Goal: Task Accomplishment & Management: Manage account settings

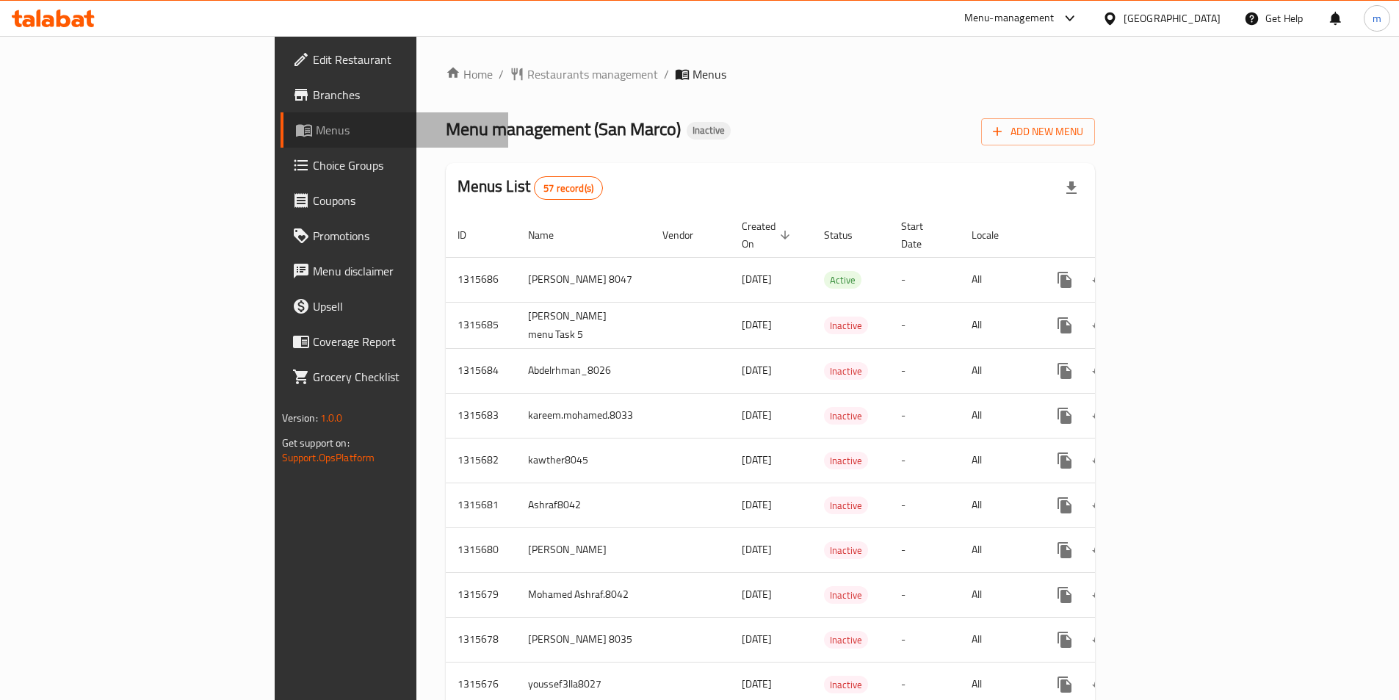
click at [316, 131] on span "Menus" at bounding box center [406, 130] width 181 height 18
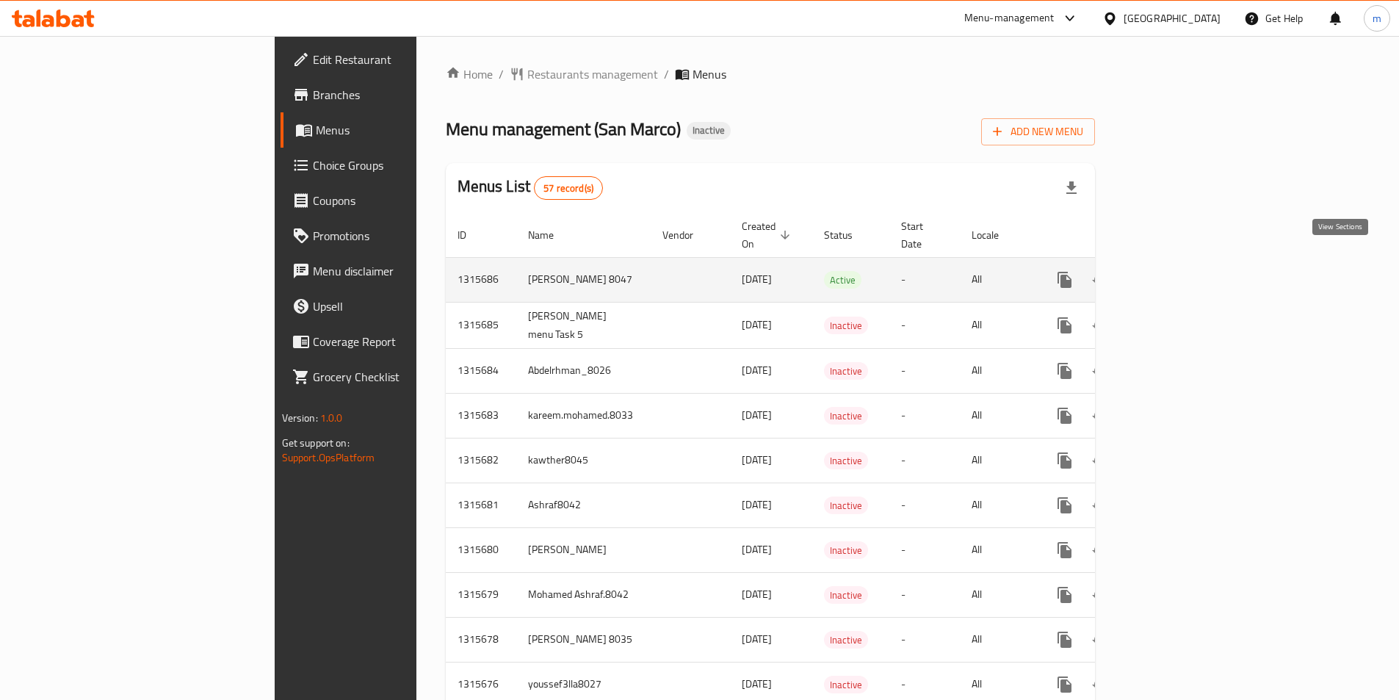
click at [1179, 271] on icon "enhanced table" at bounding box center [1170, 280] width 18 height 18
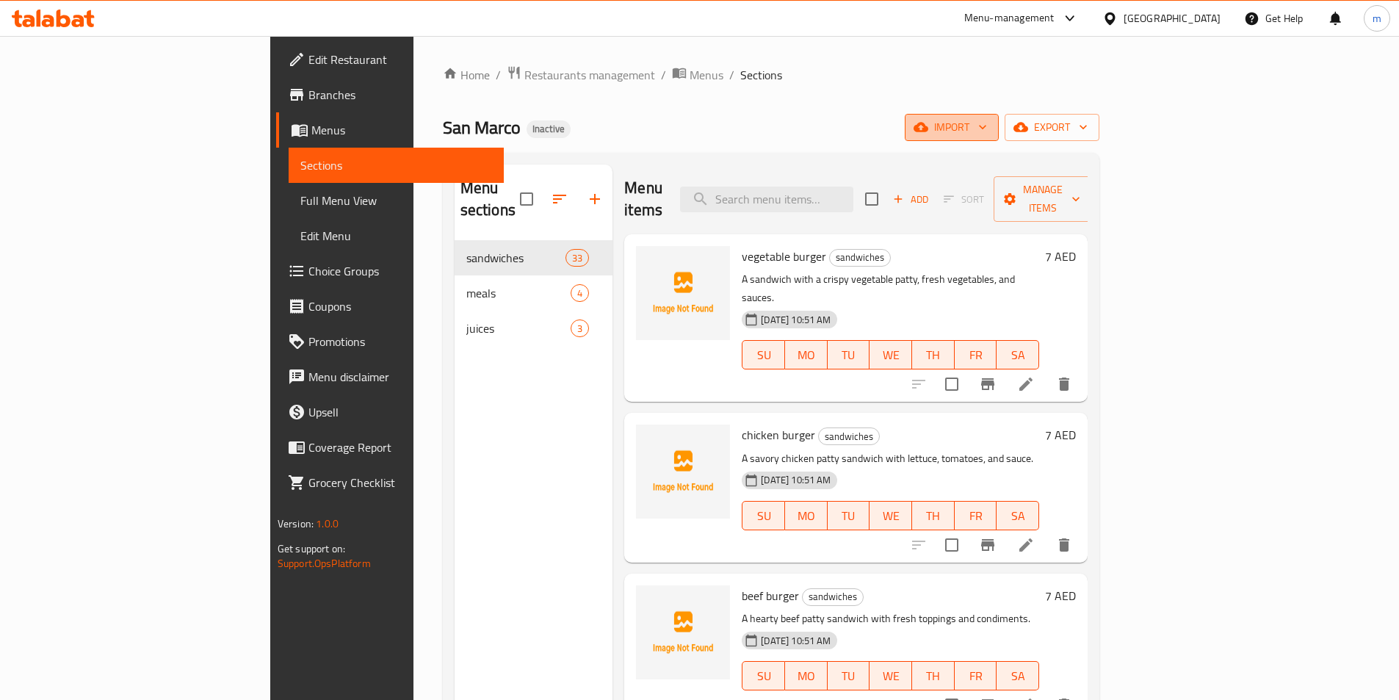
click at [987, 131] on span "import" at bounding box center [951, 127] width 70 height 18
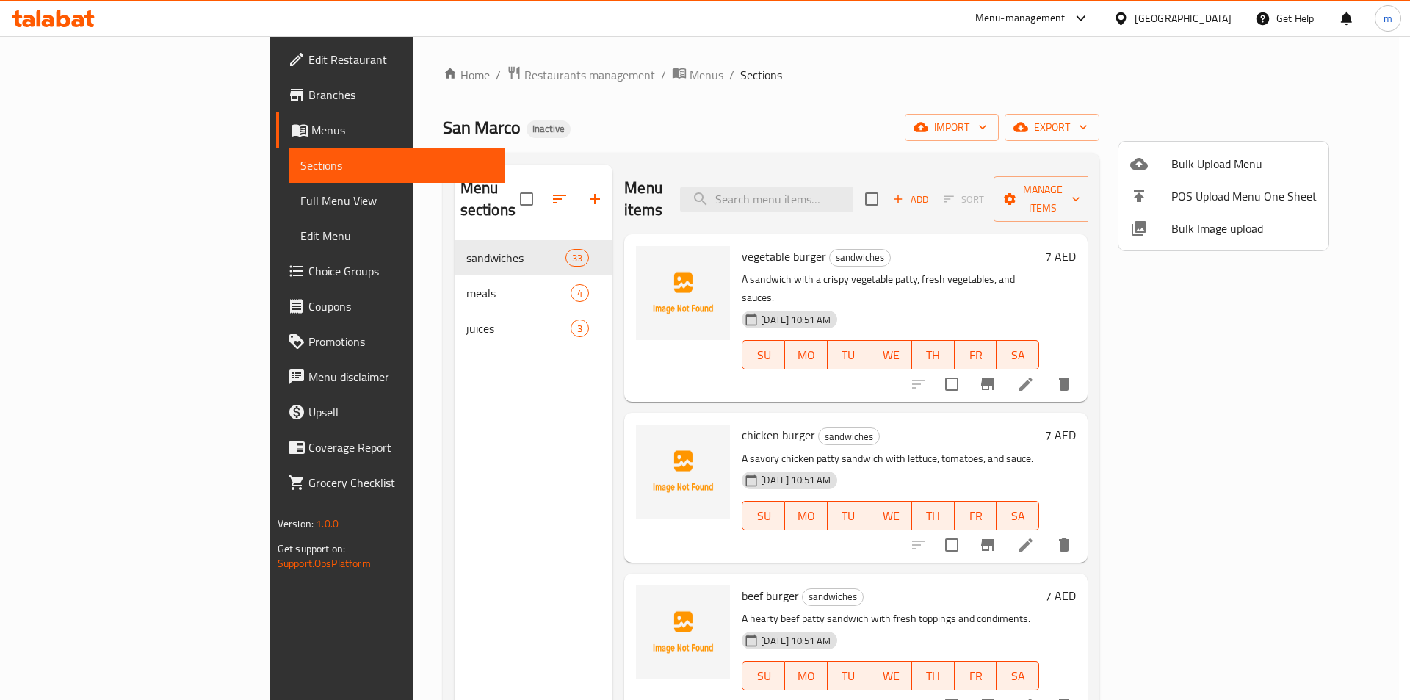
click at [1235, 227] on span "Bulk Image upload" at bounding box center [1243, 229] width 145 height 18
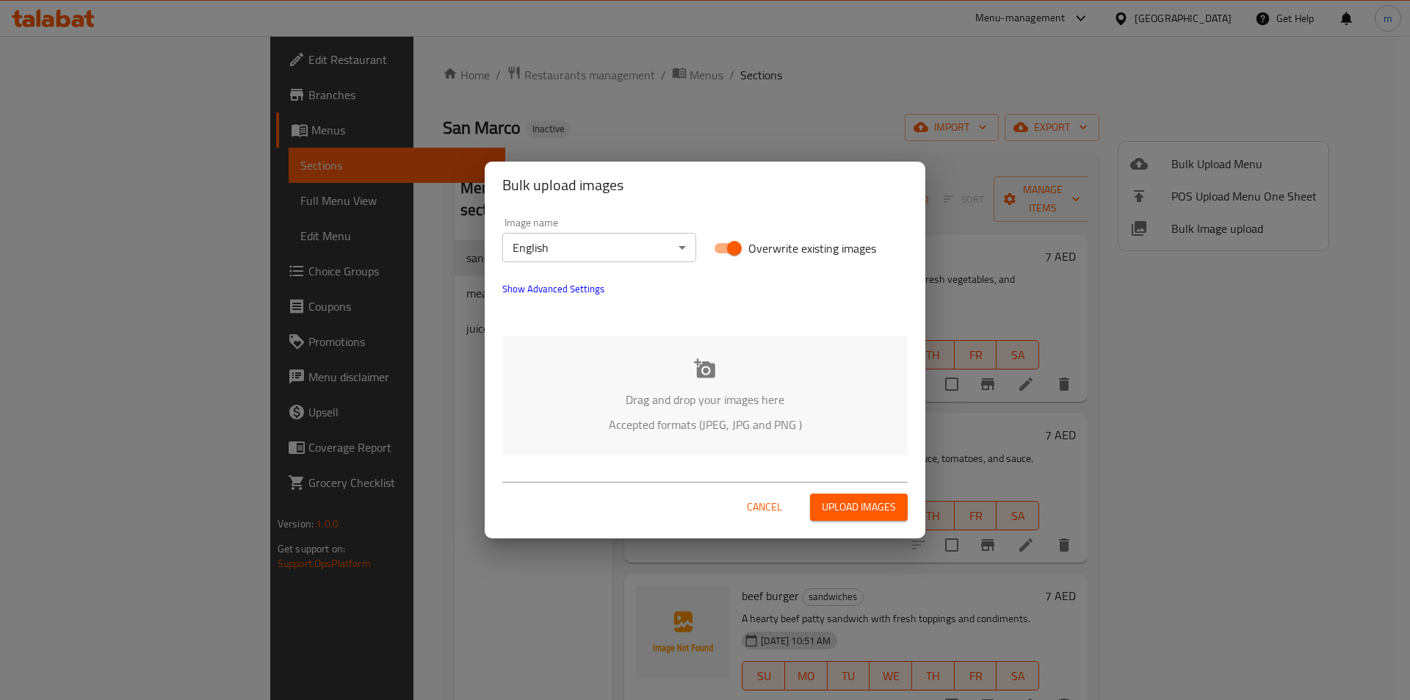
click at [772, 508] on span "Cancel" at bounding box center [764, 507] width 35 height 18
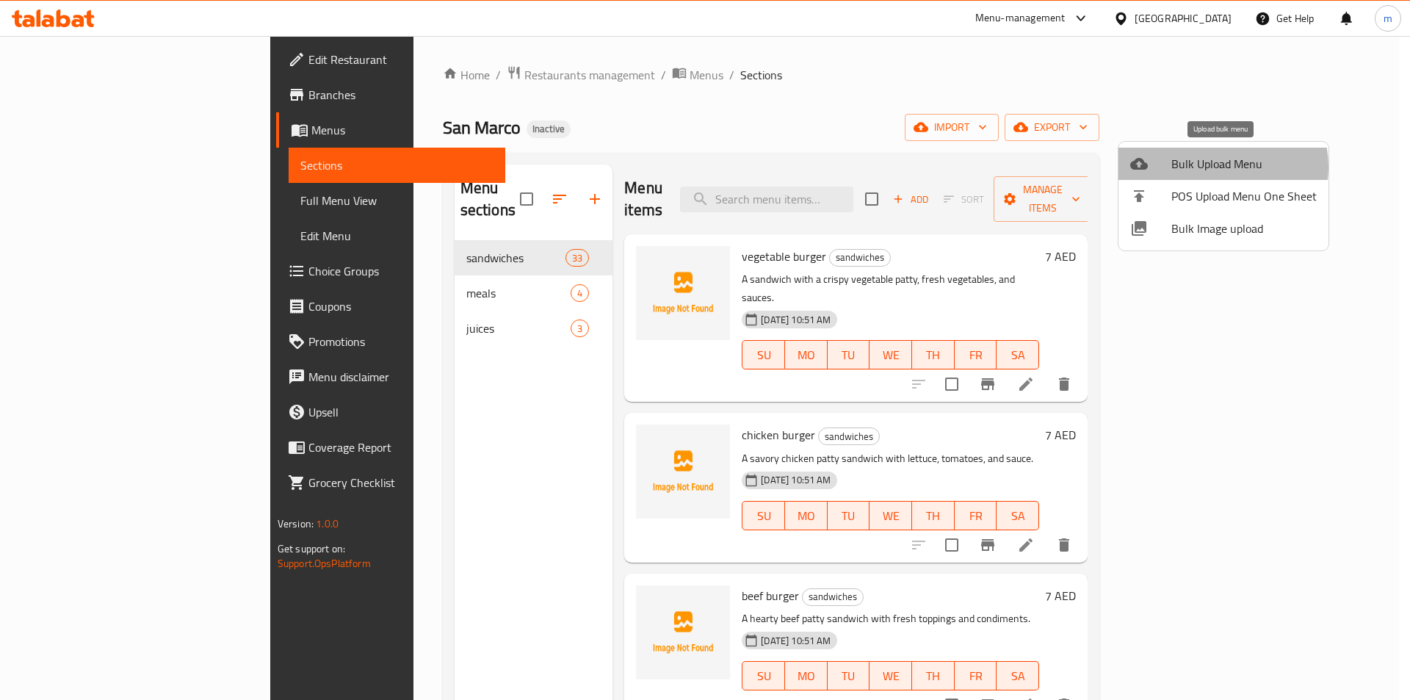
click at [1219, 167] on span "Bulk Upload Menu" at bounding box center [1243, 164] width 145 height 18
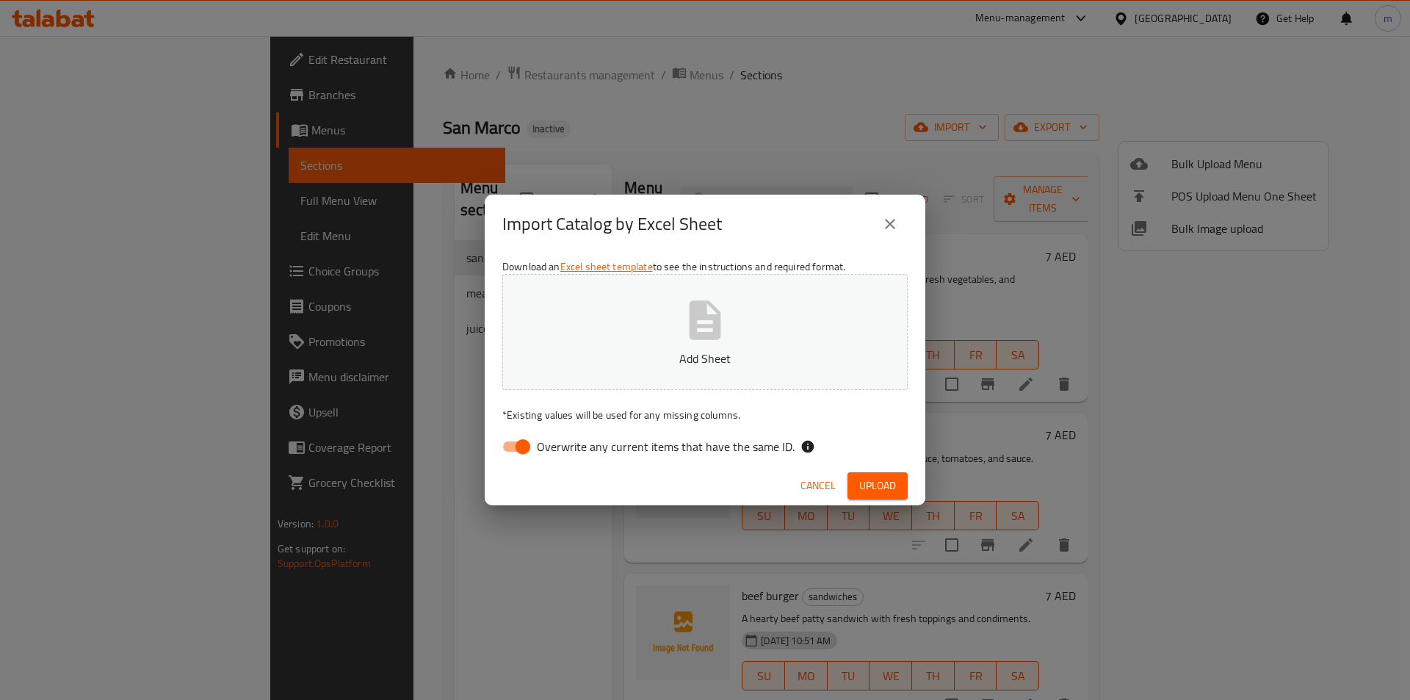
click at [523, 451] on input "Overwrite any current items that have the same ID." at bounding box center [523, 446] width 84 height 28
checkbox input "false"
click at [725, 327] on icon "button" at bounding box center [704, 320] width 47 height 47
click at [866, 476] on span "Upload" at bounding box center [877, 485] width 37 height 18
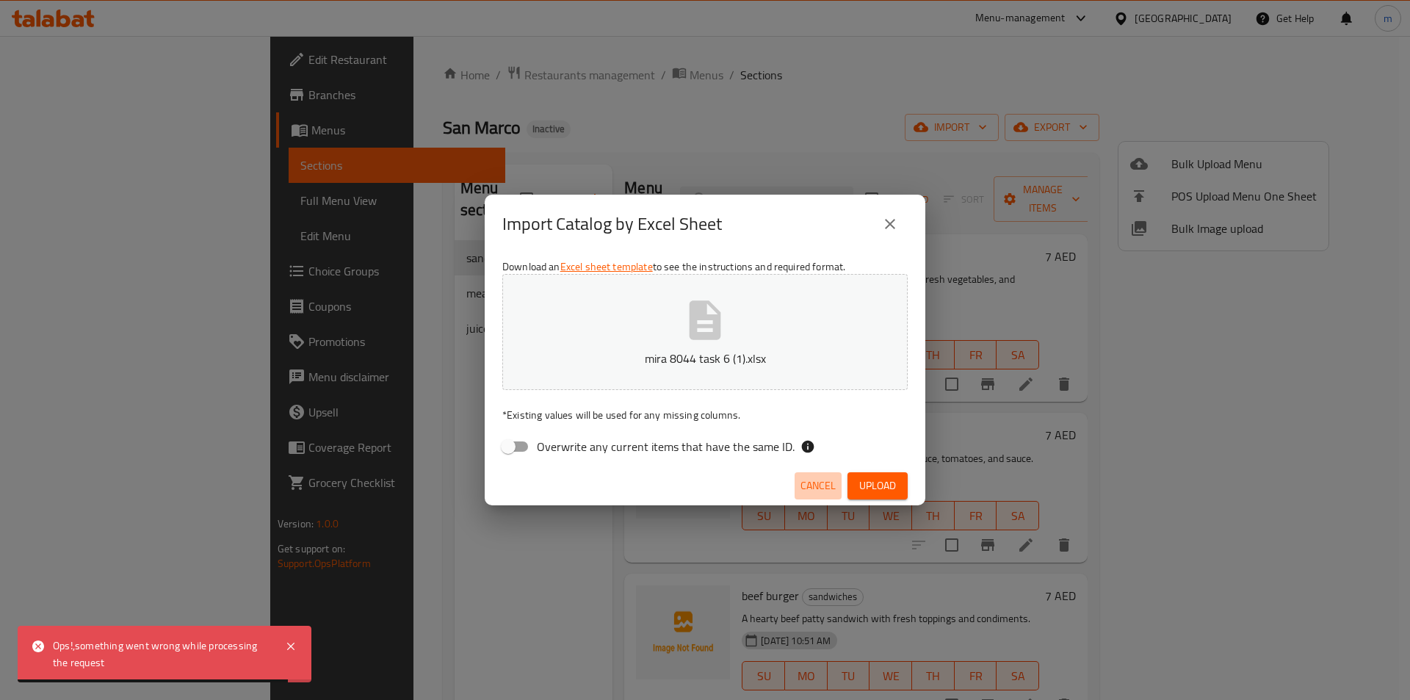
click at [811, 476] on span "Cancel" at bounding box center [817, 485] width 35 height 18
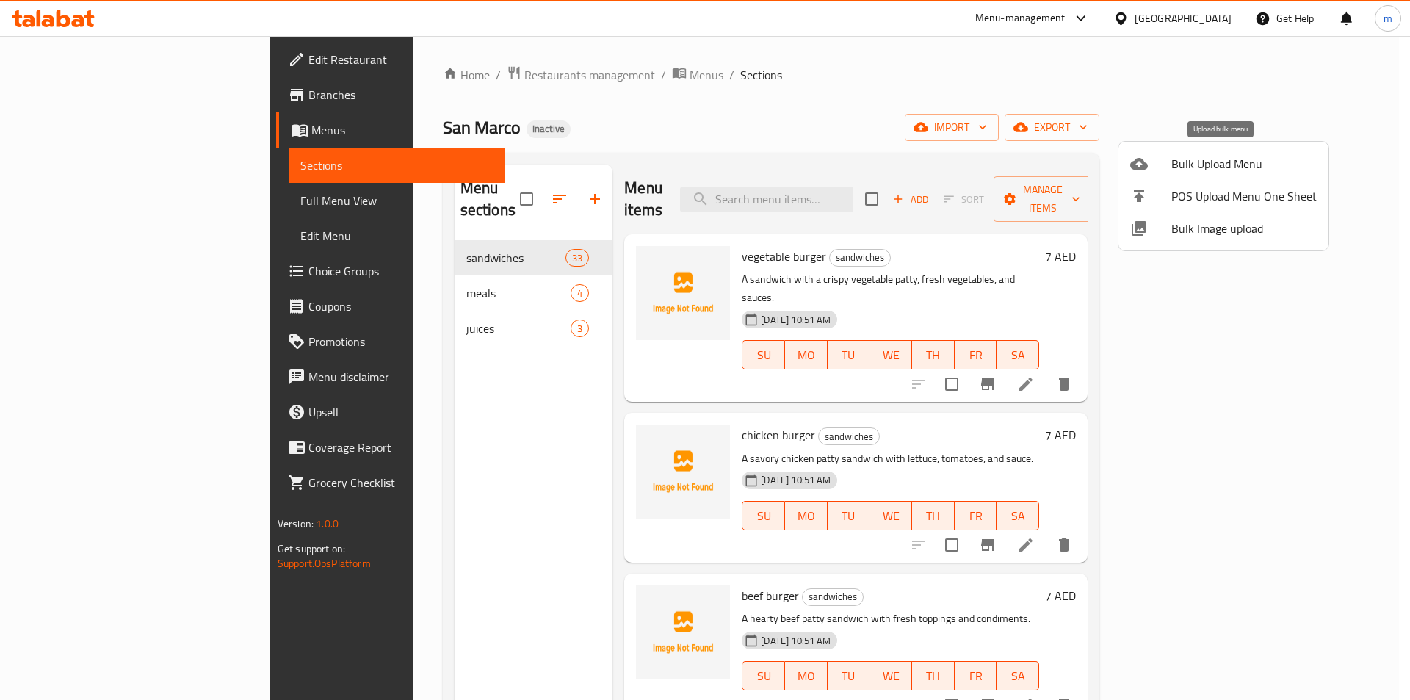
click at [1220, 164] on span "Bulk Upload Menu" at bounding box center [1243, 164] width 145 height 18
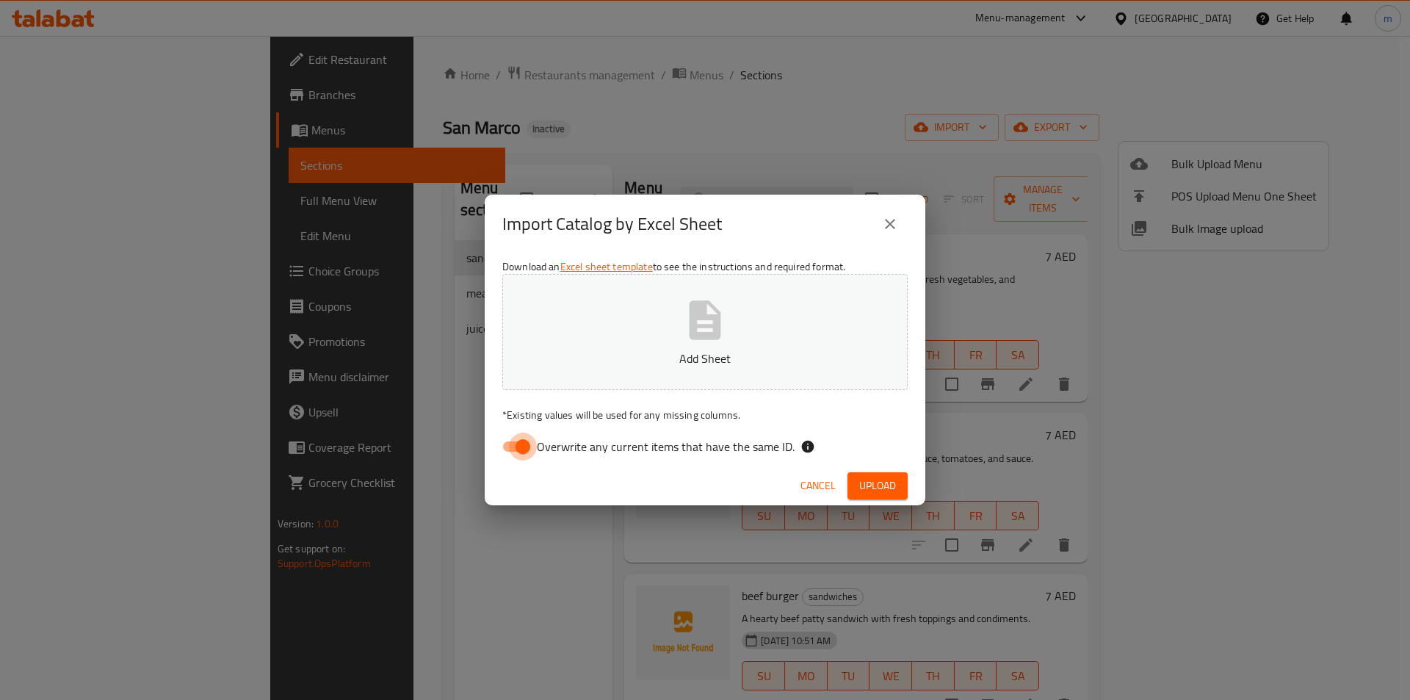
click at [523, 438] on input "Overwrite any current items that have the same ID." at bounding box center [523, 446] width 84 height 28
checkbox input "false"
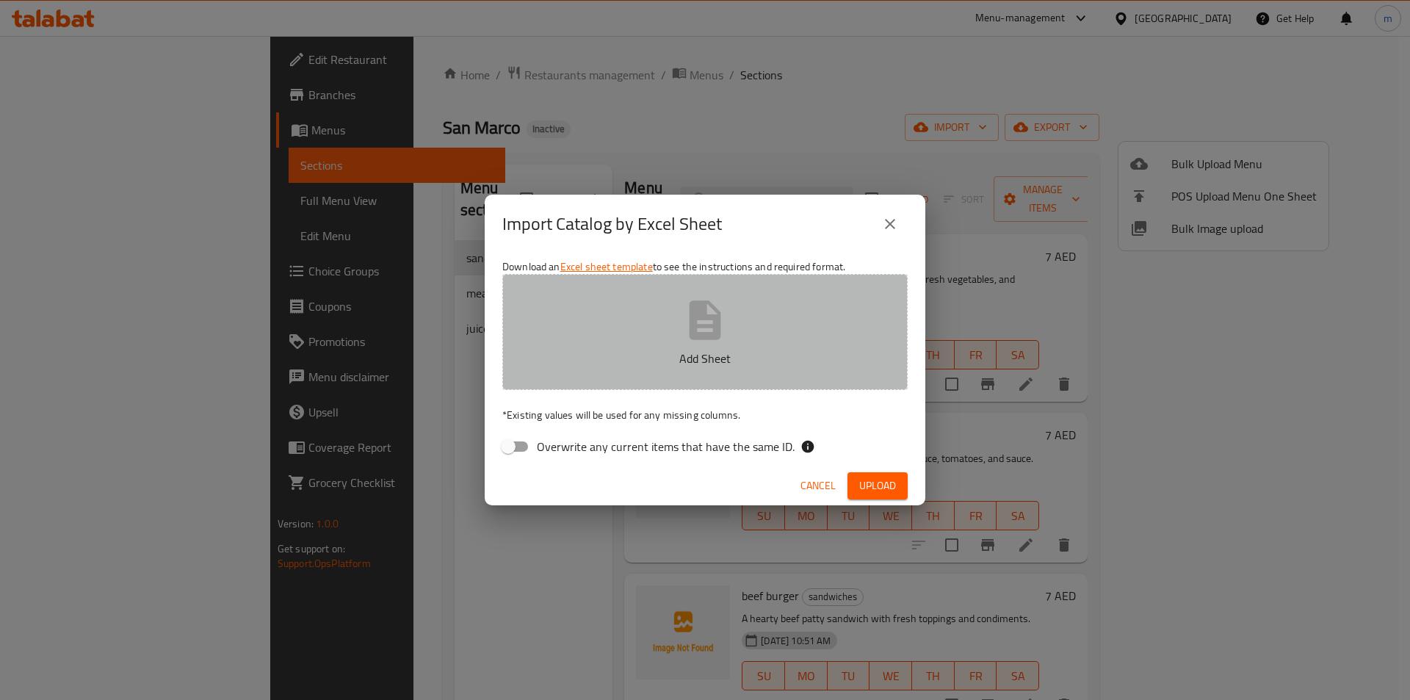
click at [636, 315] on button "Add Sheet" at bounding box center [704, 332] width 405 height 116
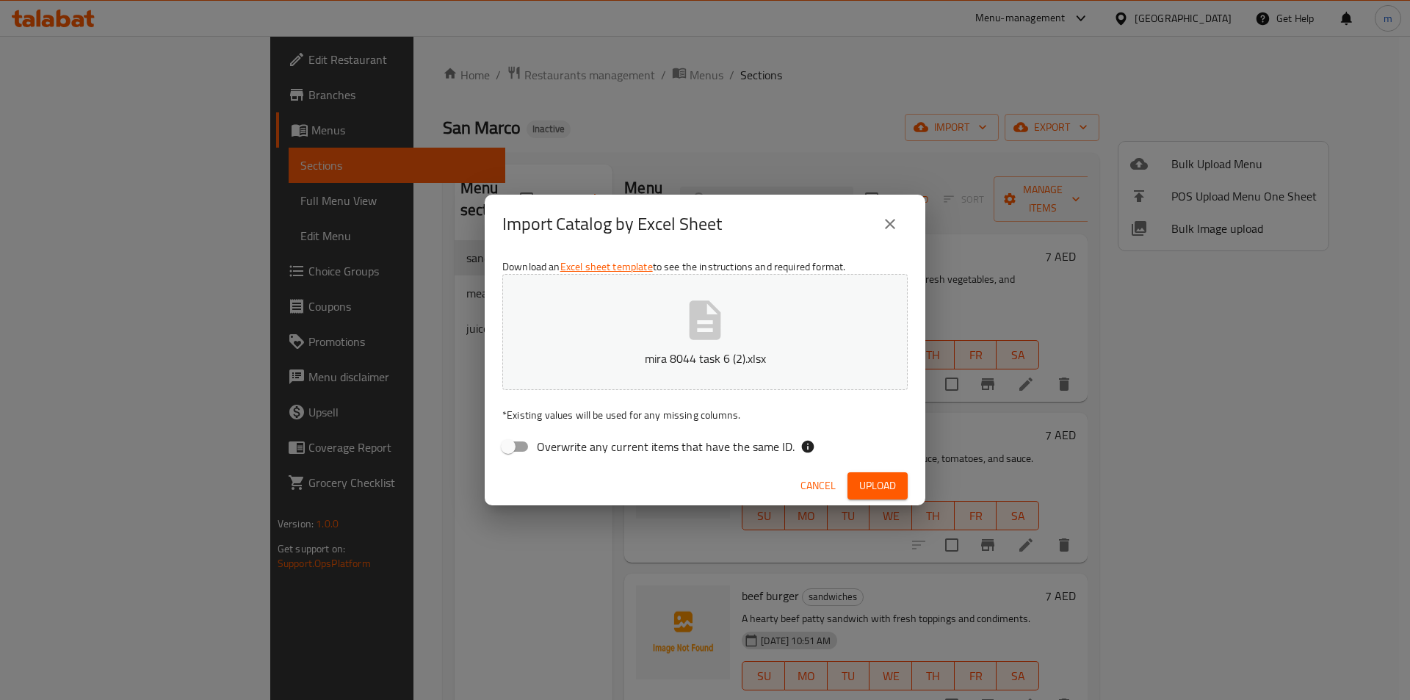
click at [874, 493] on span "Upload" at bounding box center [877, 485] width 37 height 18
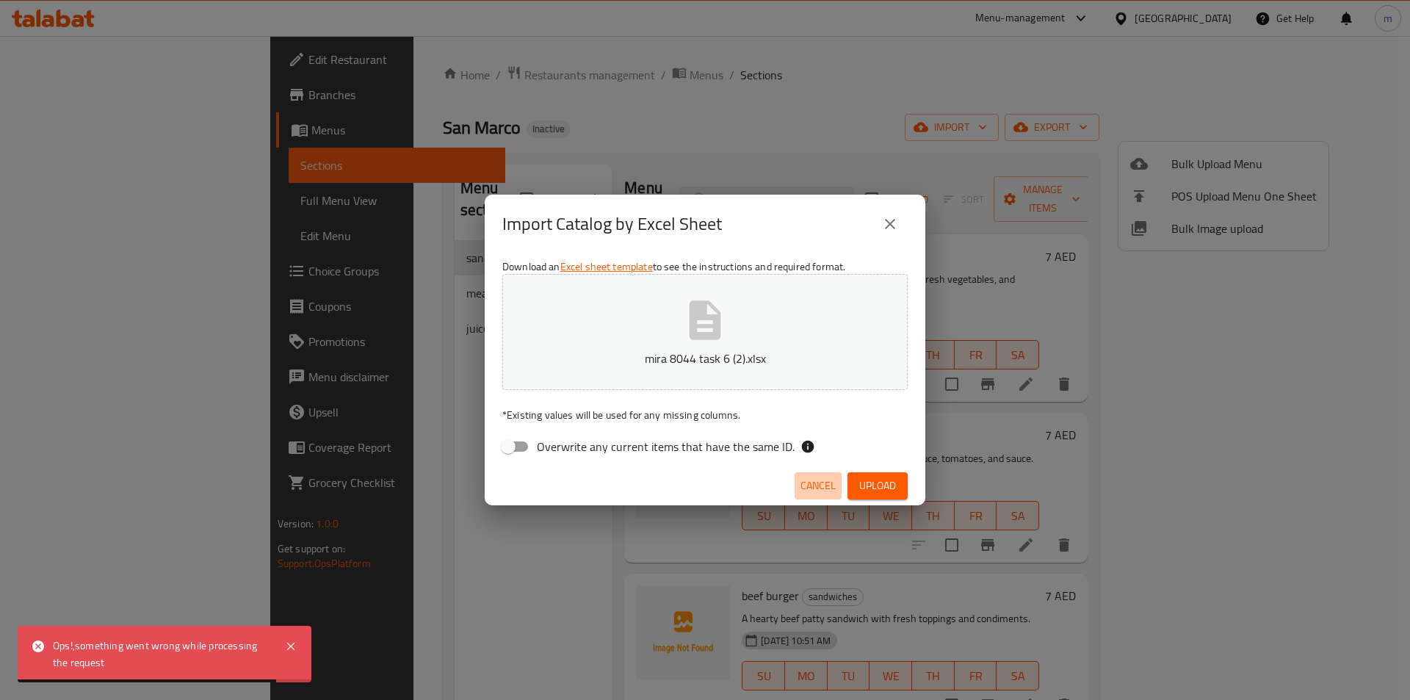
click at [805, 485] on span "Cancel" at bounding box center [817, 485] width 35 height 18
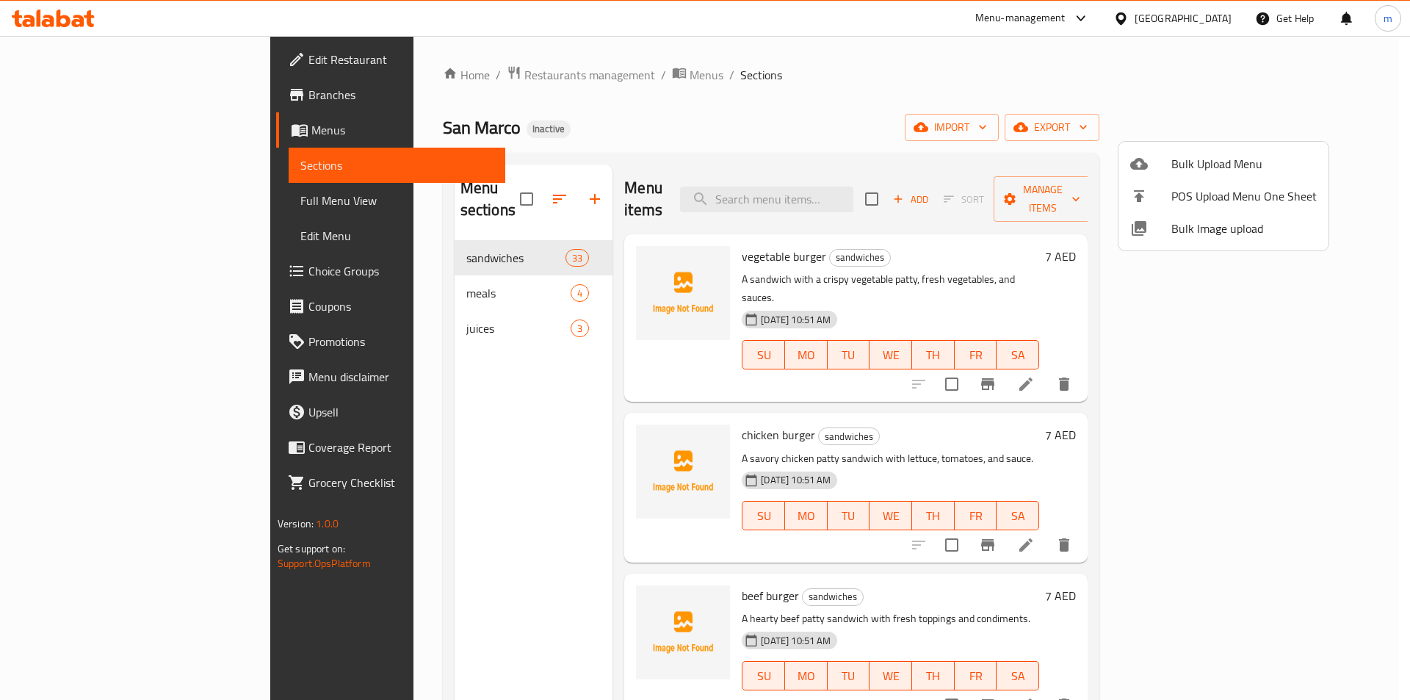
click at [68, 159] on div at bounding box center [705, 350] width 1410 height 700
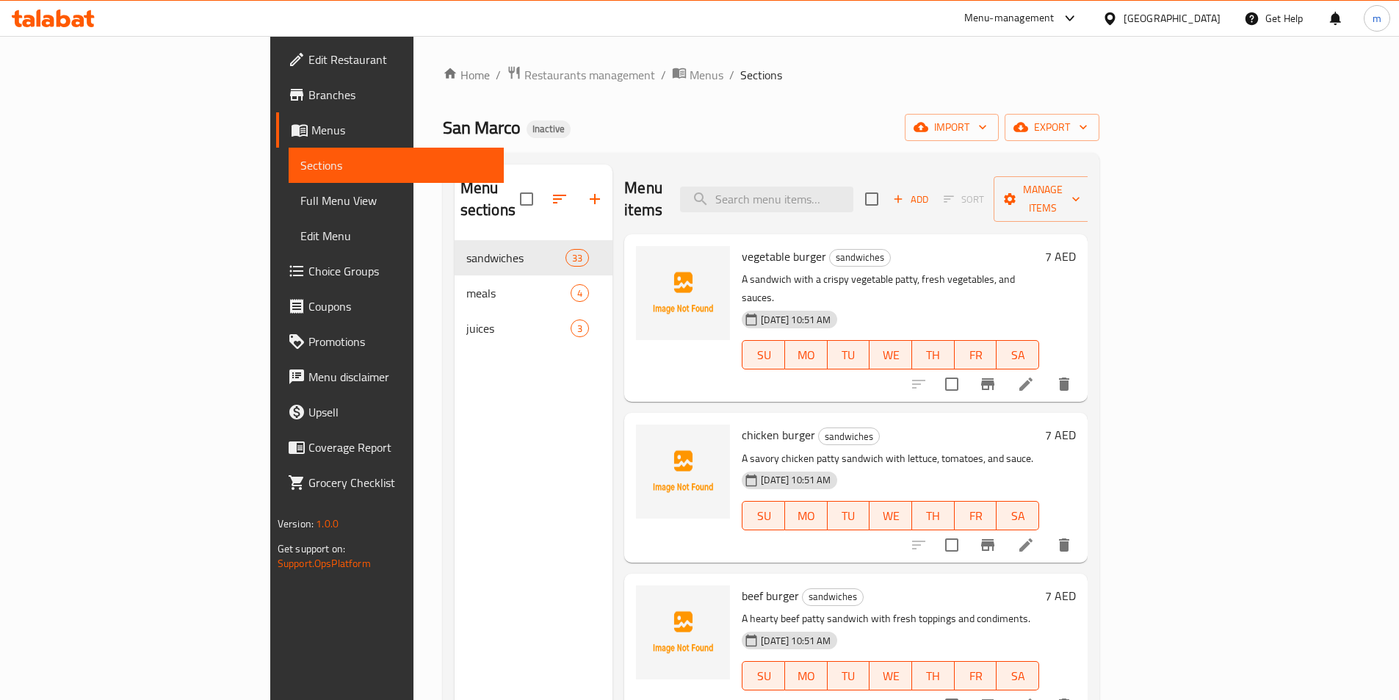
click at [300, 174] on span "Sections" at bounding box center [396, 165] width 192 height 18
click at [300, 203] on span "Full Menu View" at bounding box center [396, 201] width 192 height 18
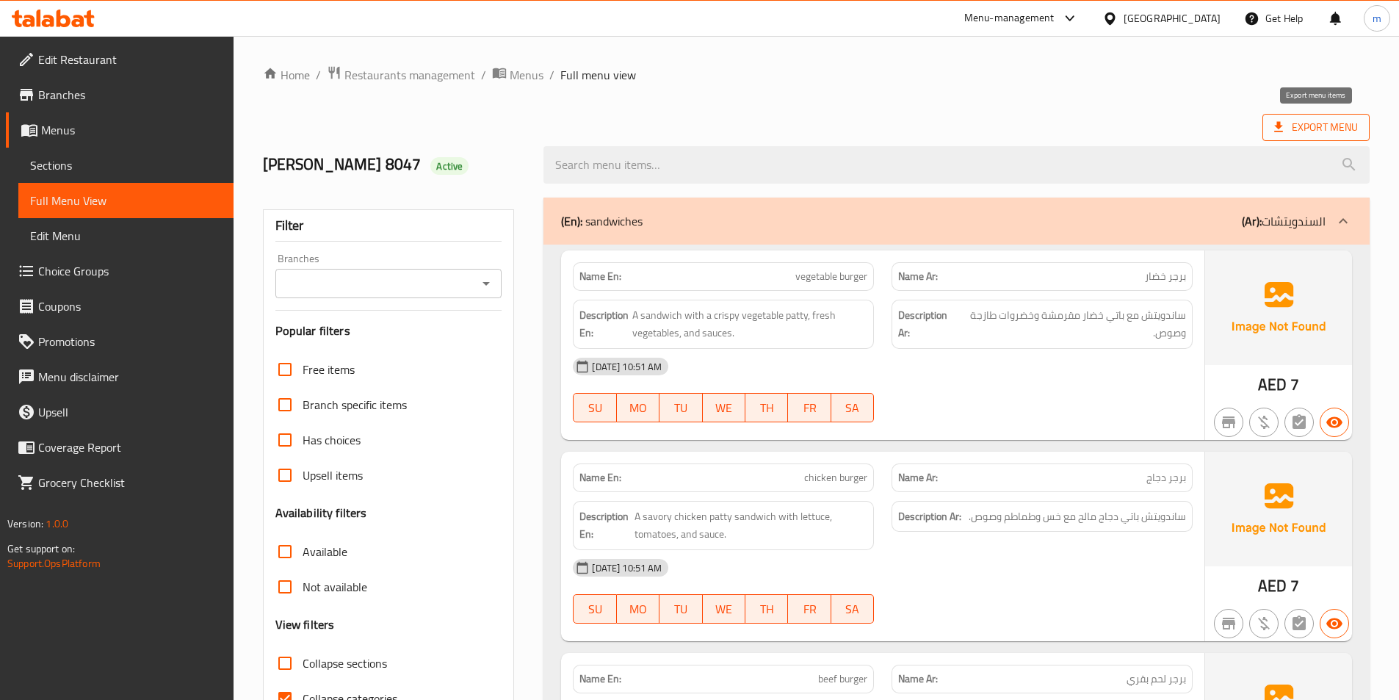
click at [1276, 131] on icon at bounding box center [1278, 127] width 9 height 10
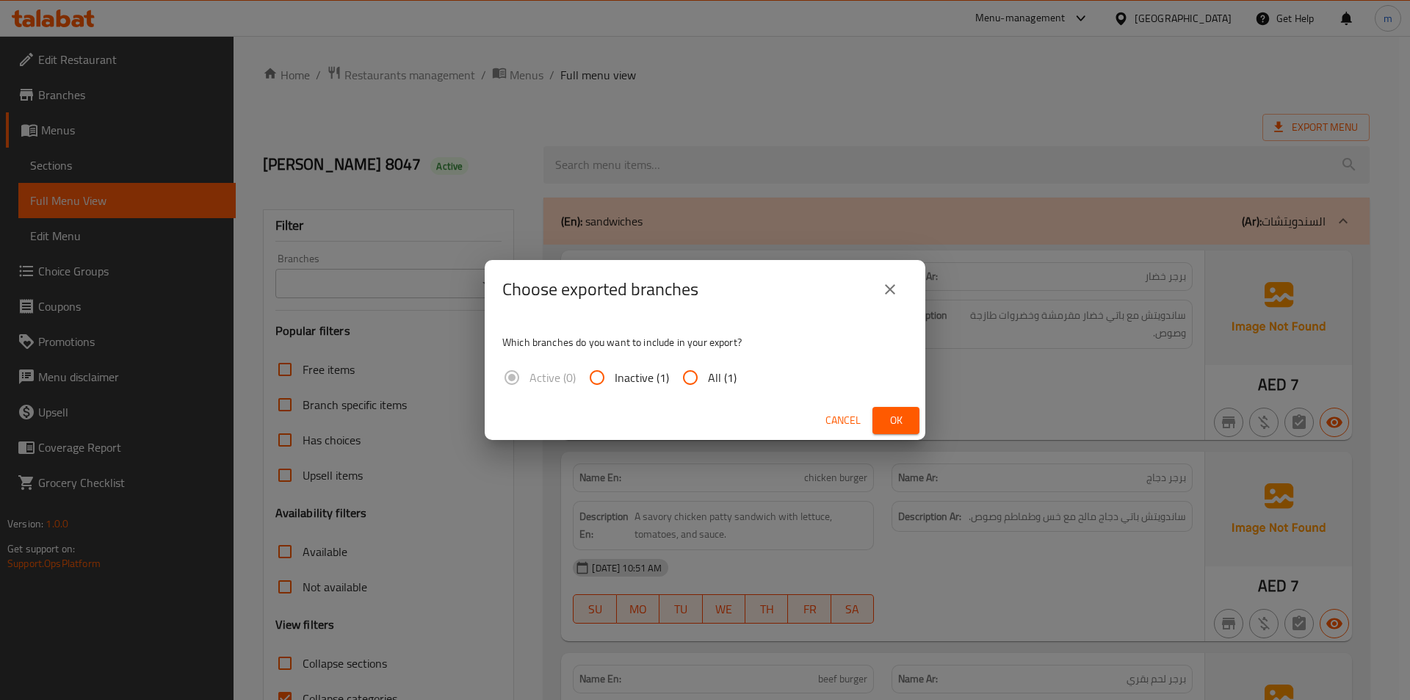
click at [893, 288] on icon "close" at bounding box center [890, 289] width 18 height 18
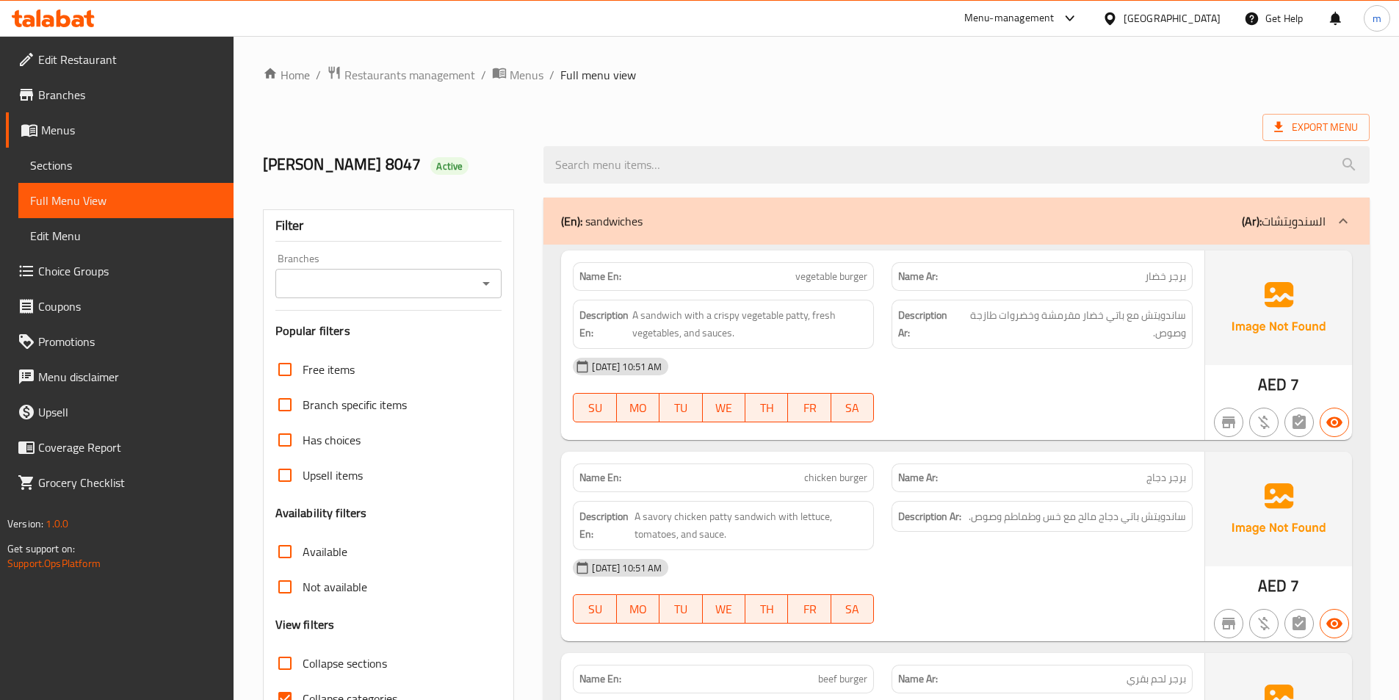
click at [47, 167] on span "Sections" at bounding box center [126, 165] width 192 height 18
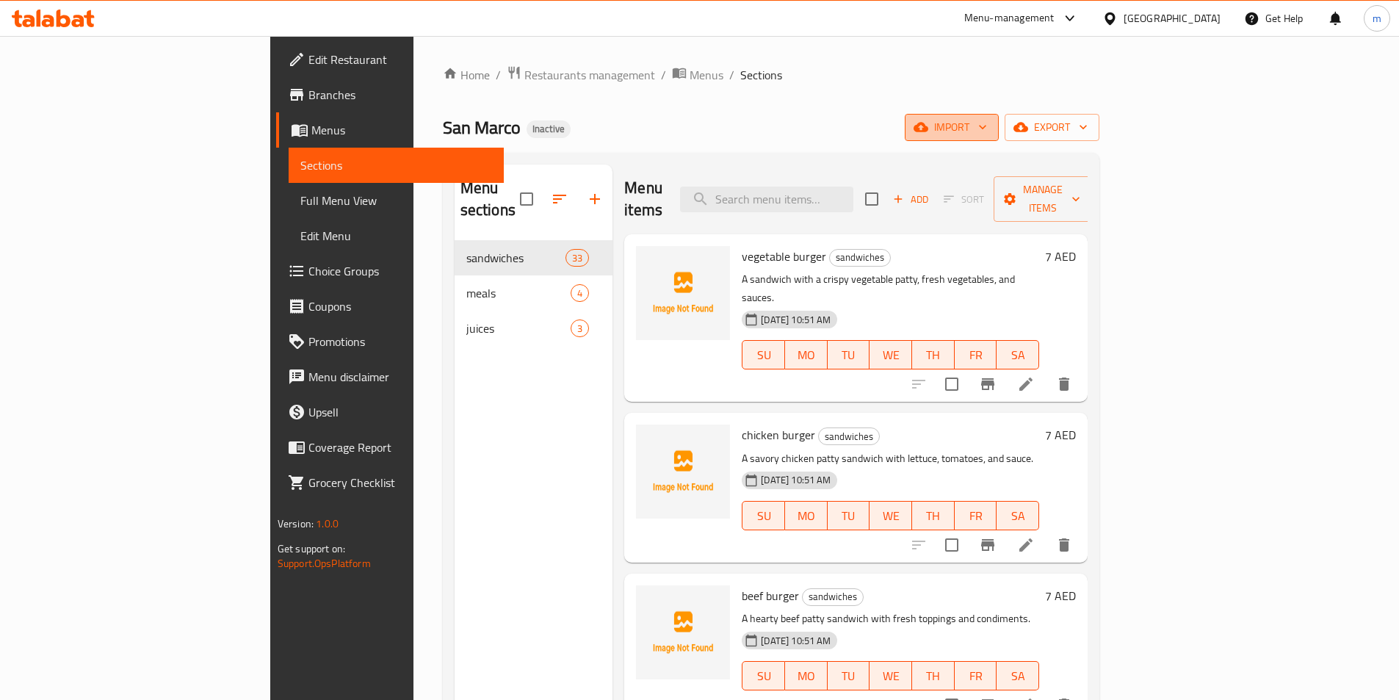
click at [990, 126] on icon "button" at bounding box center [982, 127] width 15 height 15
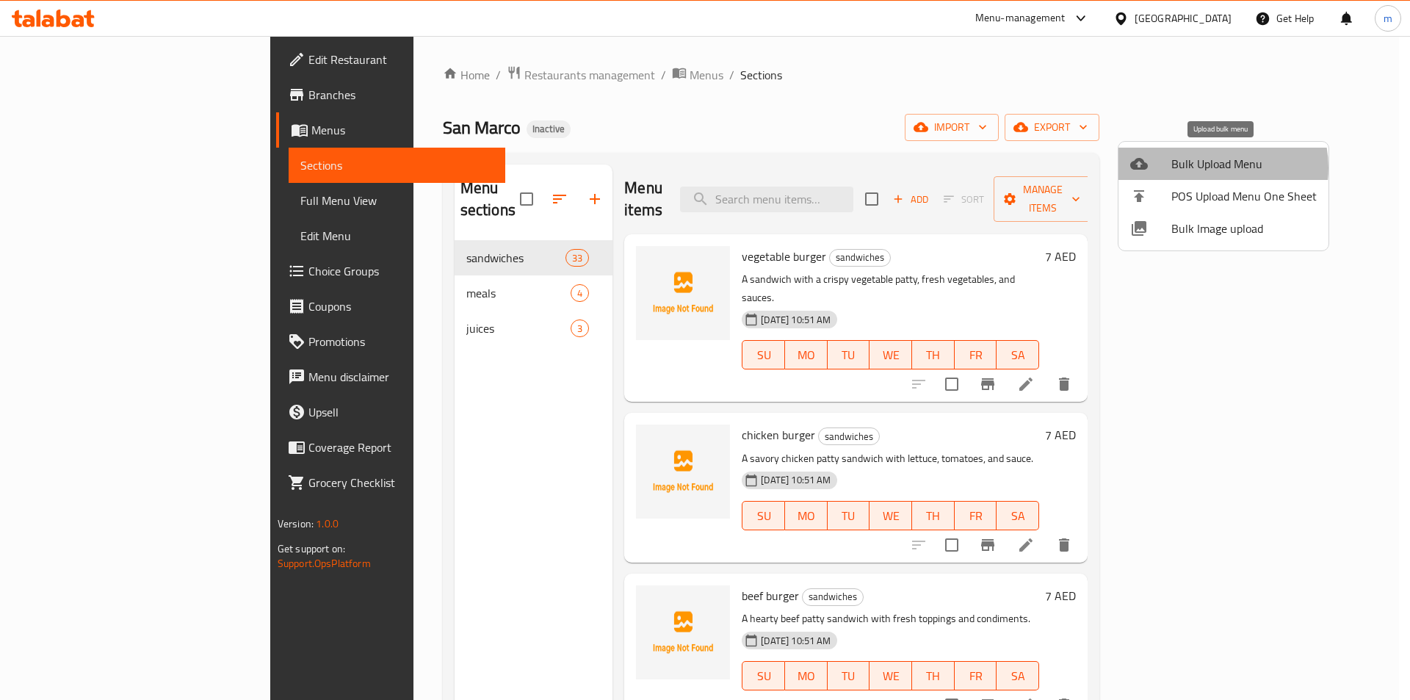
click at [1211, 167] on span "Bulk Upload Menu" at bounding box center [1243, 164] width 145 height 18
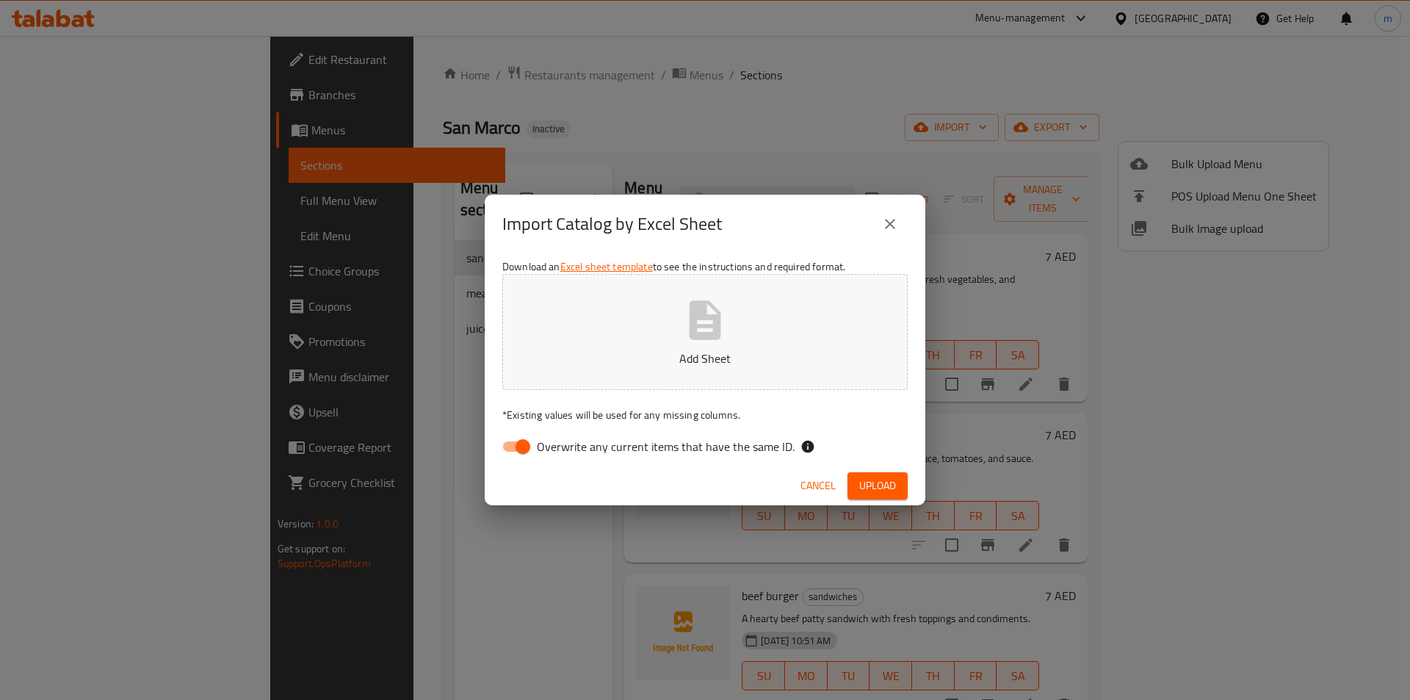
click at [562, 448] on span "Overwrite any current items that have the same ID." at bounding box center [666, 447] width 258 height 18
click at [562, 448] on input "Overwrite any current items that have the same ID." at bounding box center [523, 446] width 84 height 28
checkbox input "false"
click at [671, 363] on p "Add Sheet" at bounding box center [705, 358] width 360 height 18
click at [874, 480] on span "Upload" at bounding box center [877, 485] width 37 height 18
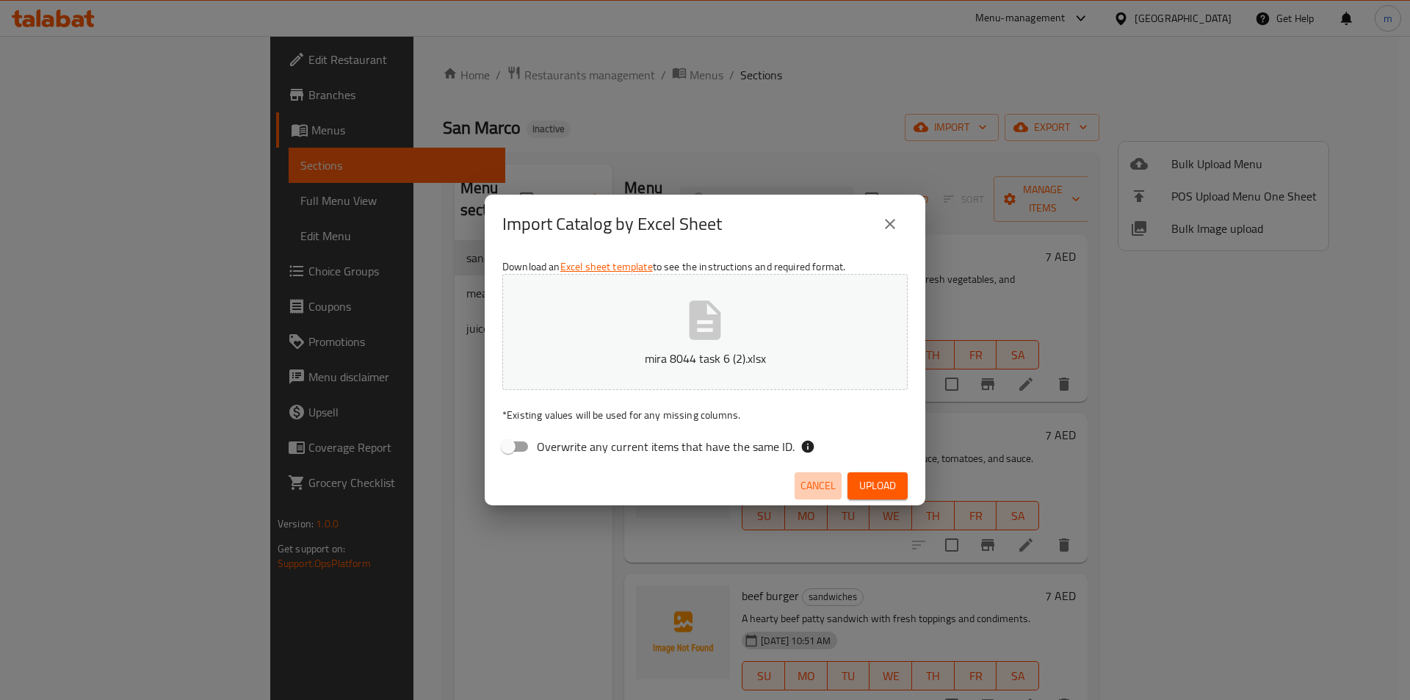
click at [811, 491] on span "Cancel" at bounding box center [817, 485] width 35 height 18
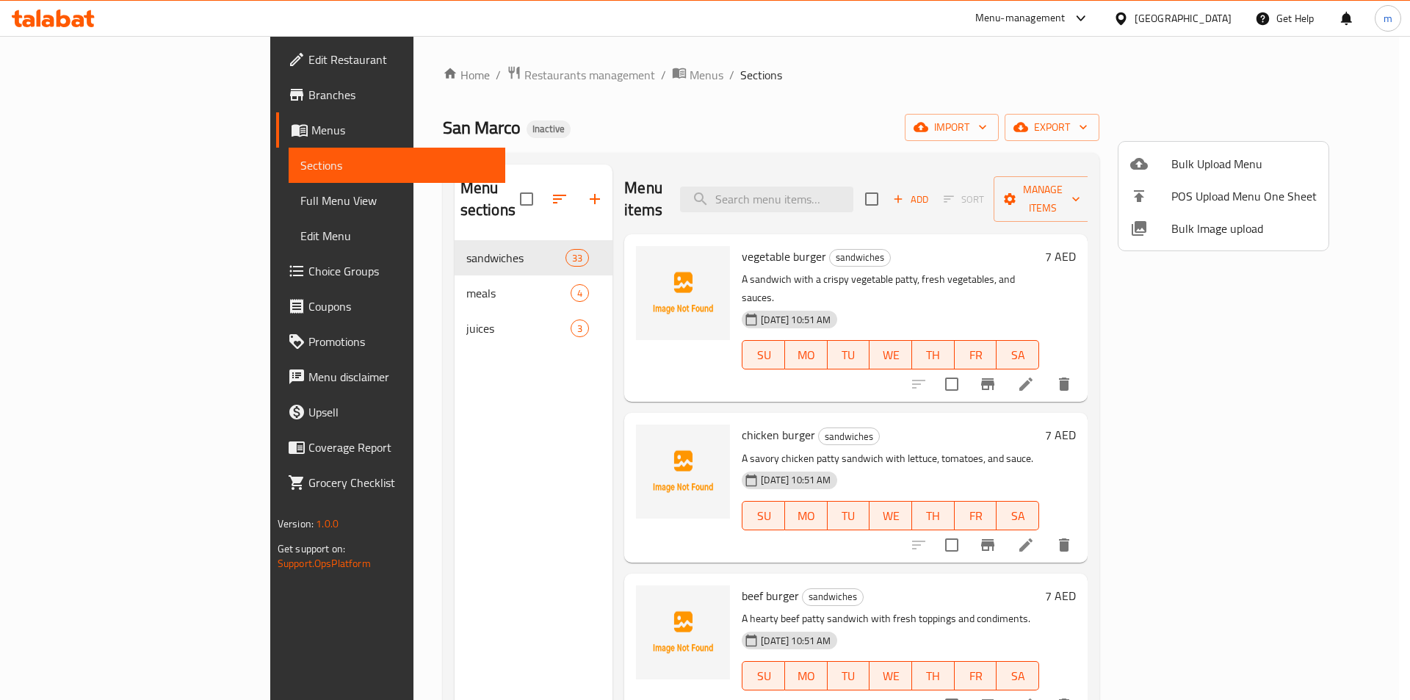
click at [1251, 128] on div at bounding box center [705, 350] width 1410 height 700
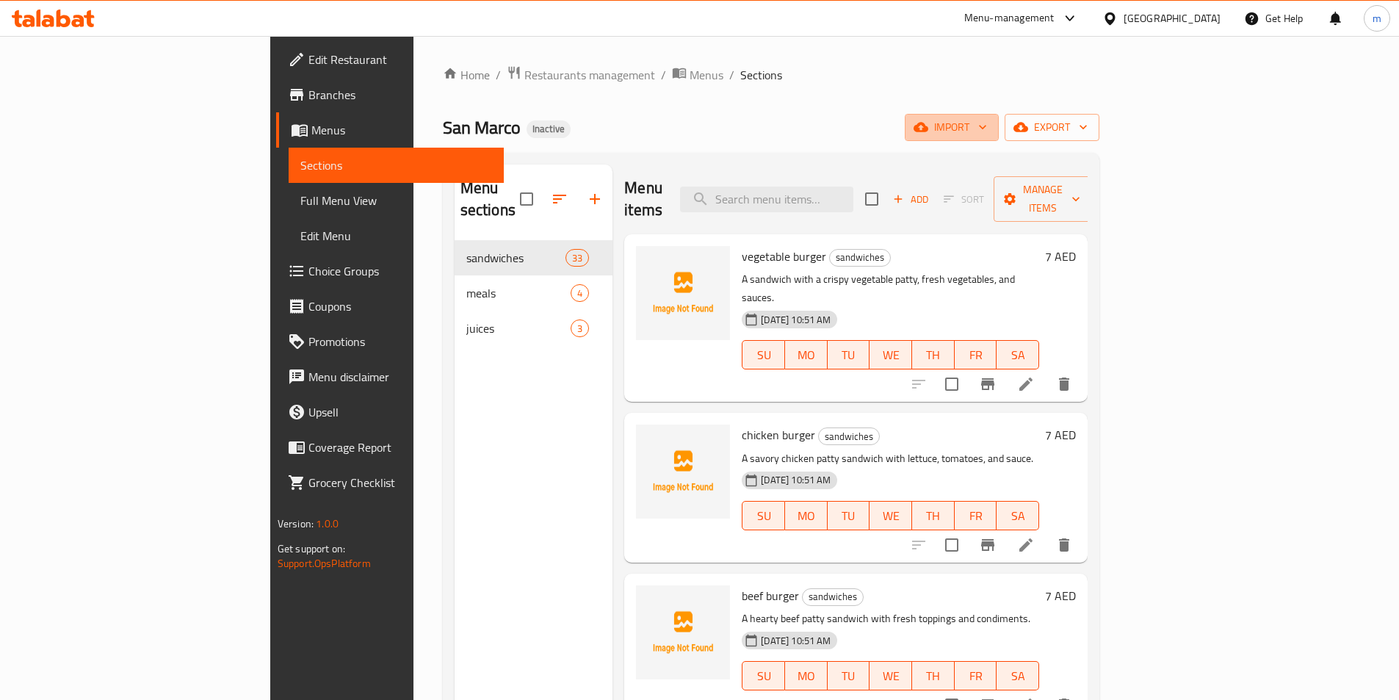
click at [986, 128] on icon "button" at bounding box center [982, 128] width 7 height 4
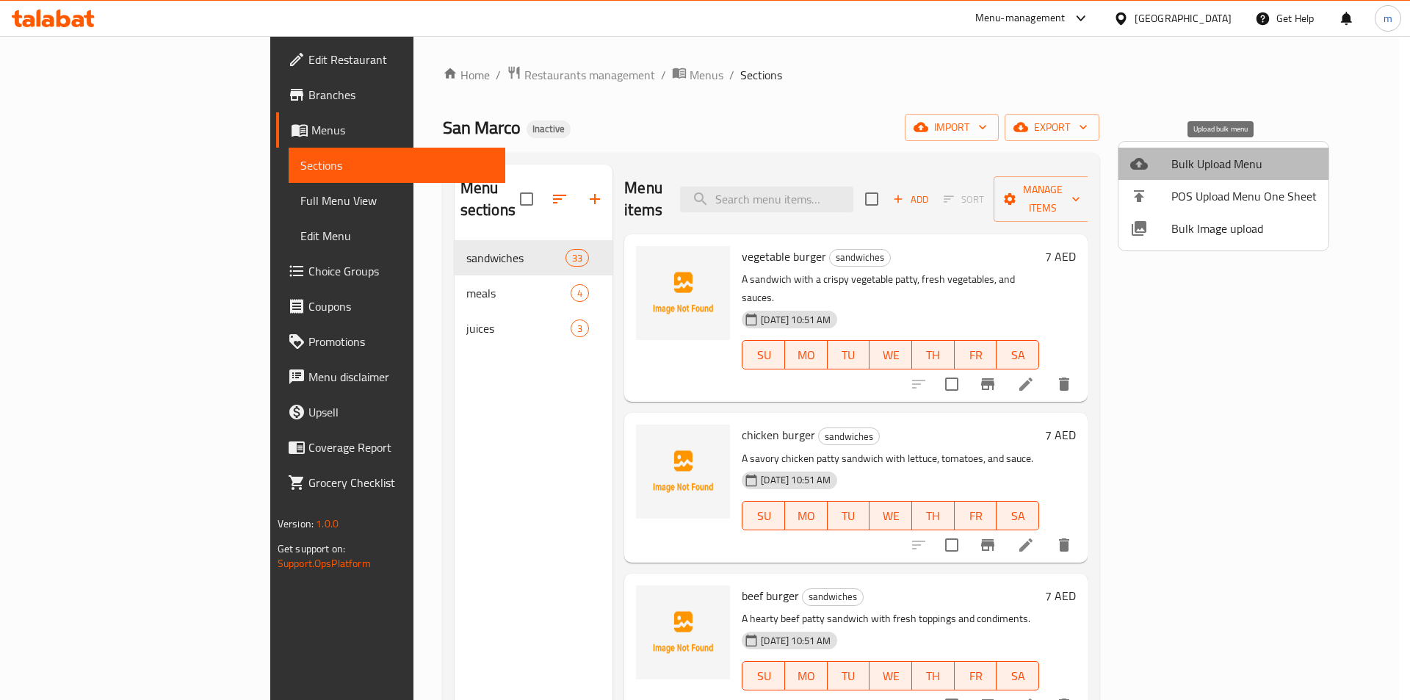
click at [1255, 172] on span "Bulk Upload Menu" at bounding box center [1243, 164] width 145 height 18
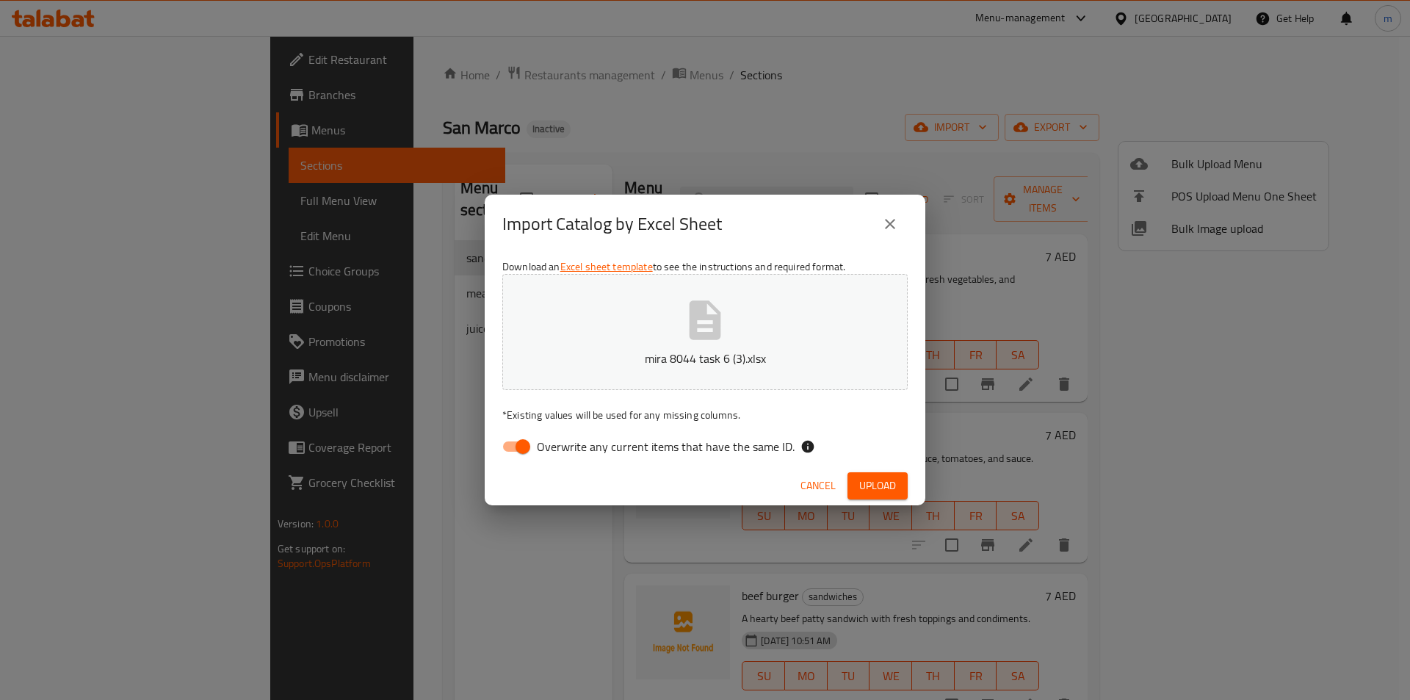
click at [507, 435] on input "Overwrite any current items that have the same ID." at bounding box center [523, 446] width 84 height 28
checkbox input "false"
click at [861, 479] on span "Upload" at bounding box center [877, 485] width 37 height 18
click at [804, 485] on span "Cancel" at bounding box center [817, 485] width 35 height 18
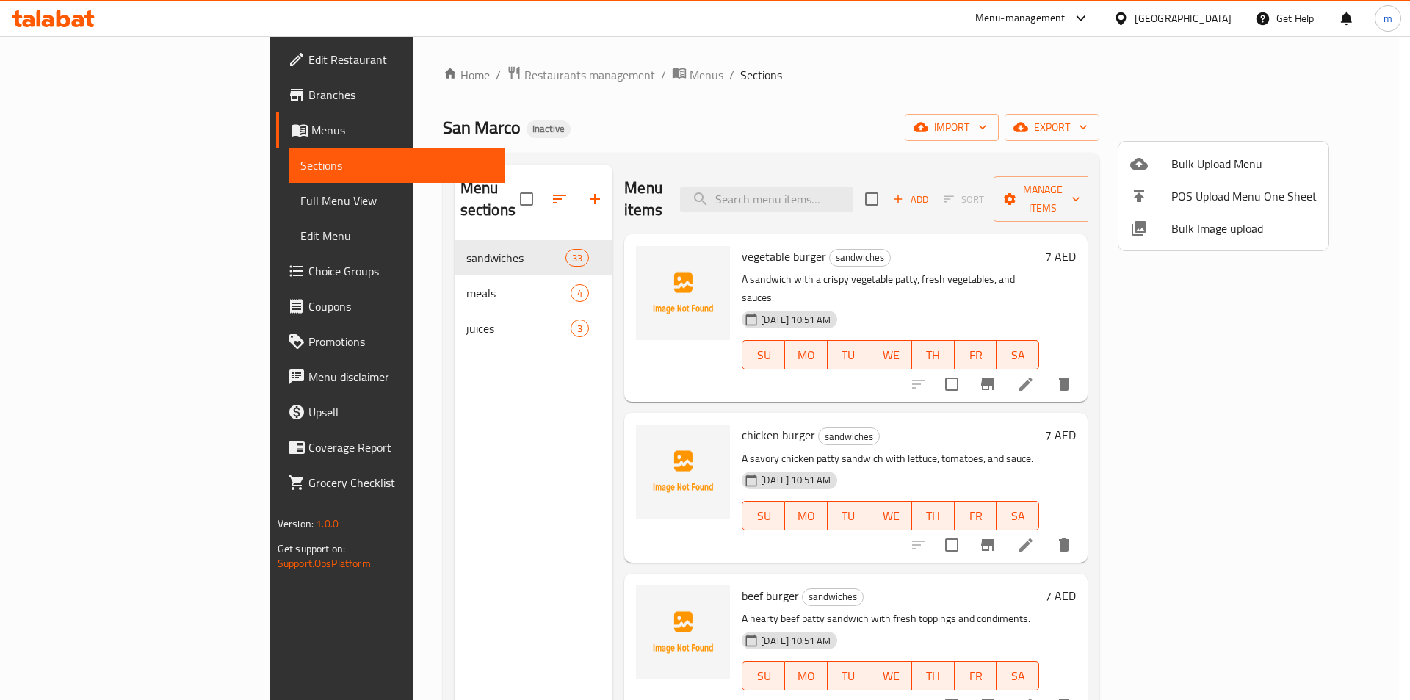
click at [1230, 137] on div at bounding box center [705, 350] width 1410 height 700
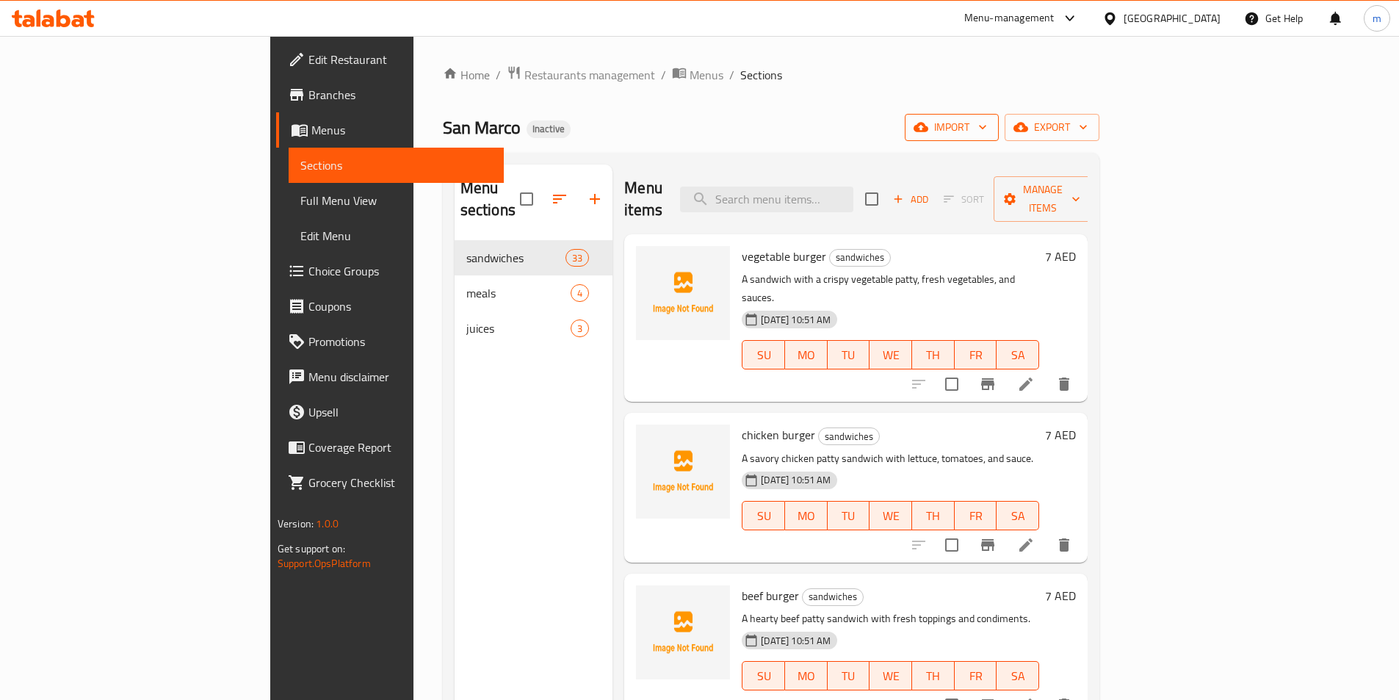
click at [987, 136] on span "import" at bounding box center [951, 127] width 70 height 18
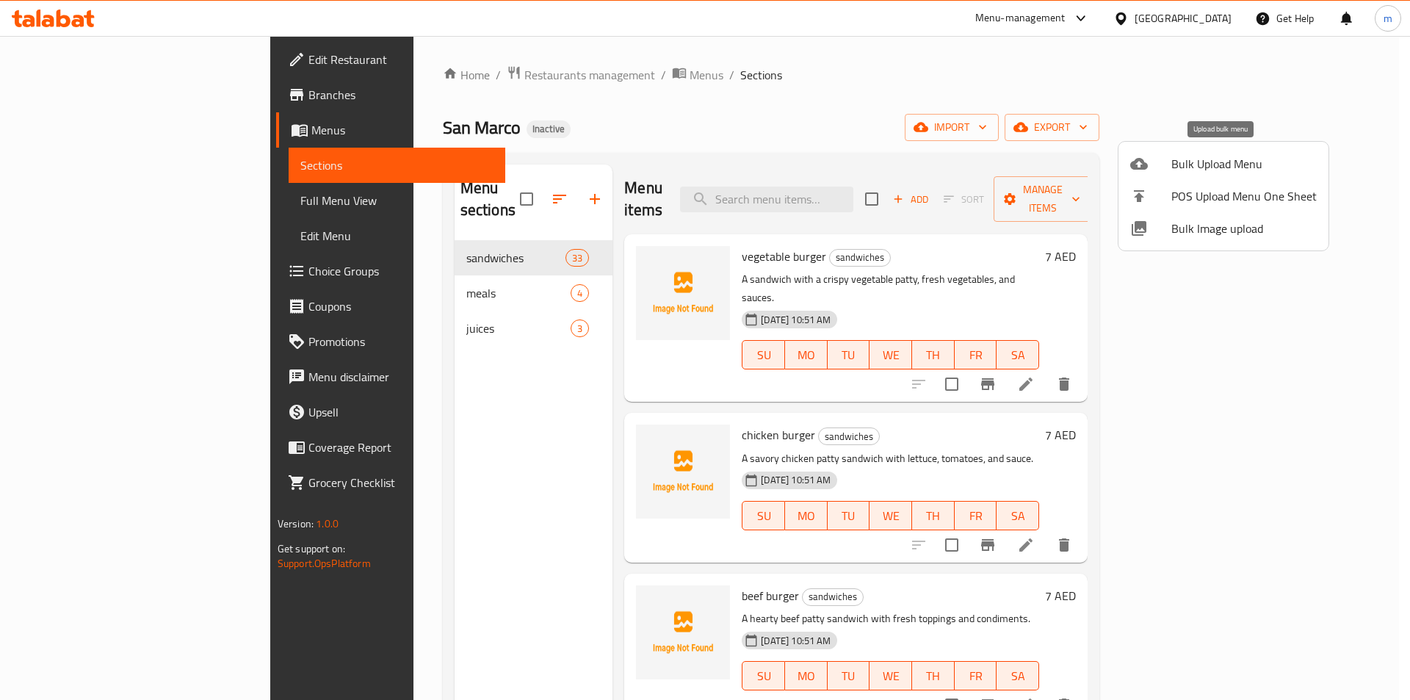
click at [1236, 175] on li "Bulk Upload Menu" at bounding box center [1223, 164] width 210 height 32
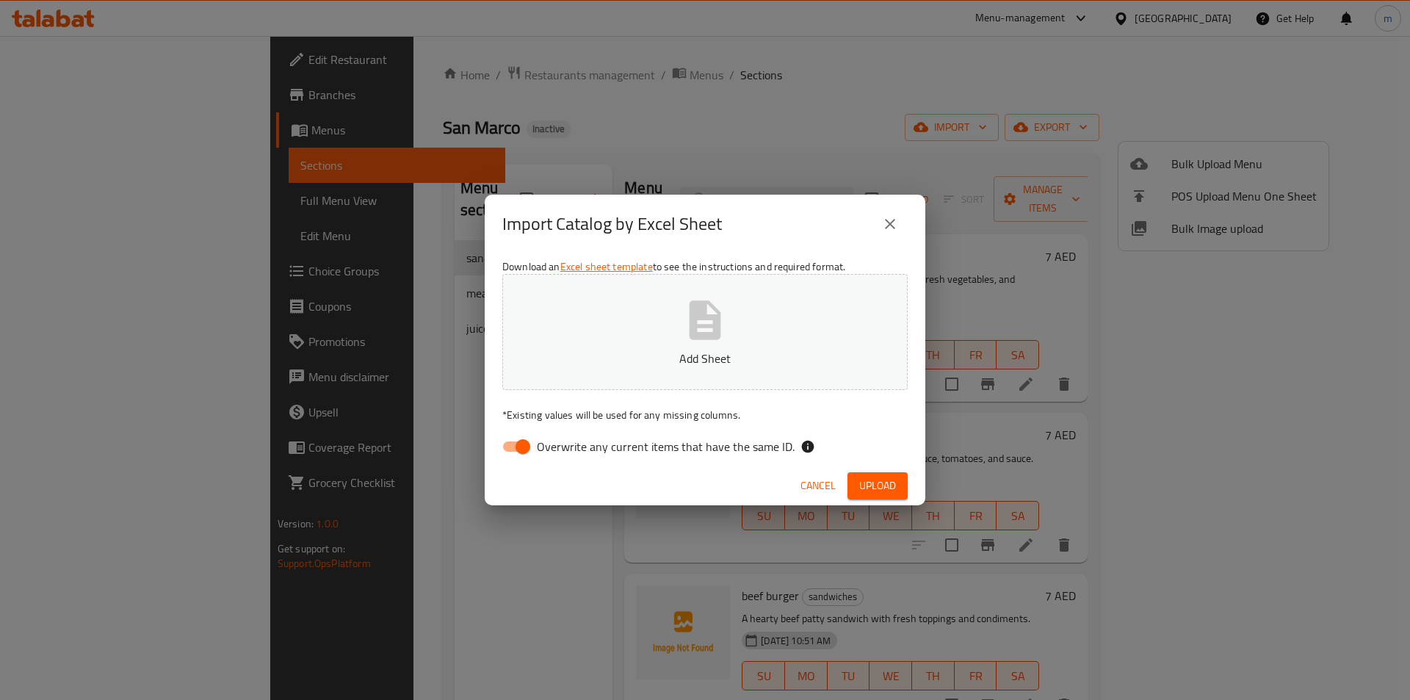
click at [623, 453] on span "Overwrite any current items that have the same ID." at bounding box center [666, 447] width 258 height 18
click at [565, 453] on input "Overwrite any current items that have the same ID." at bounding box center [523, 446] width 84 height 28
checkbox input "false"
click at [852, 490] on button "Upload" at bounding box center [877, 485] width 60 height 27
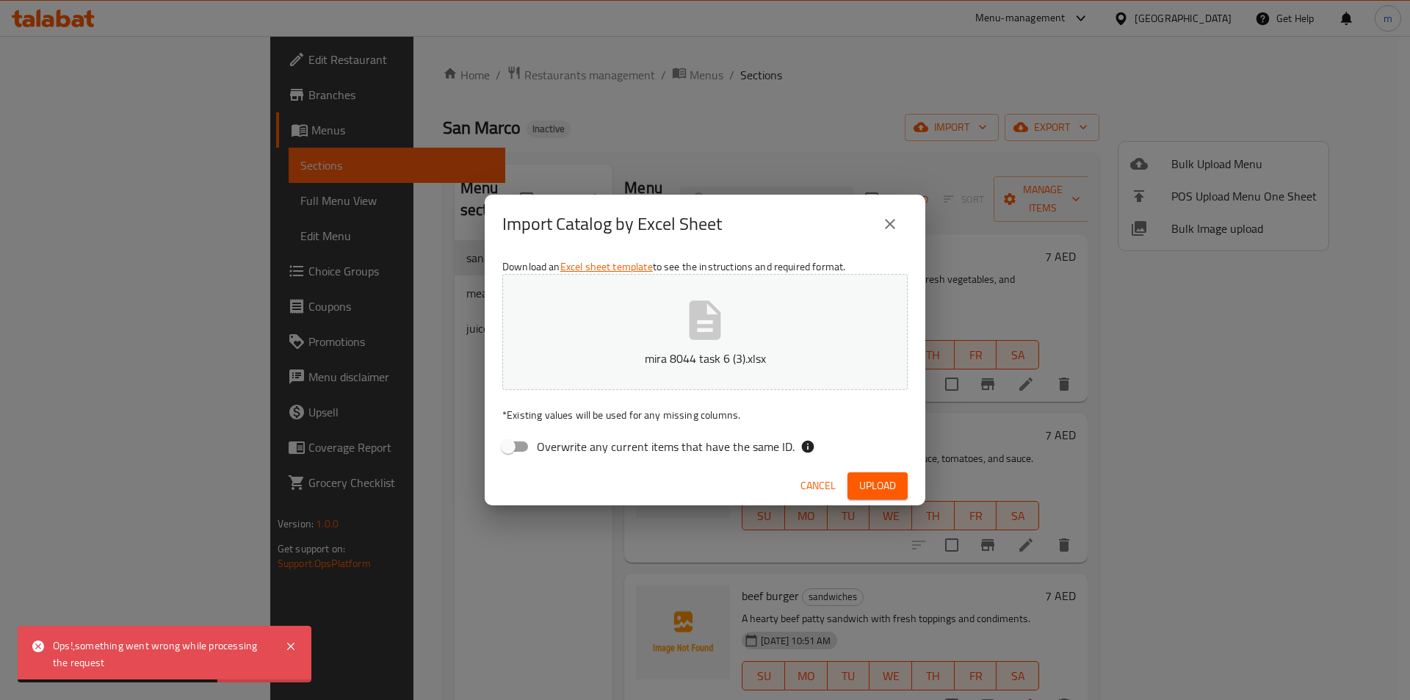
click at [827, 478] on span "Cancel" at bounding box center [817, 485] width 35 height 18
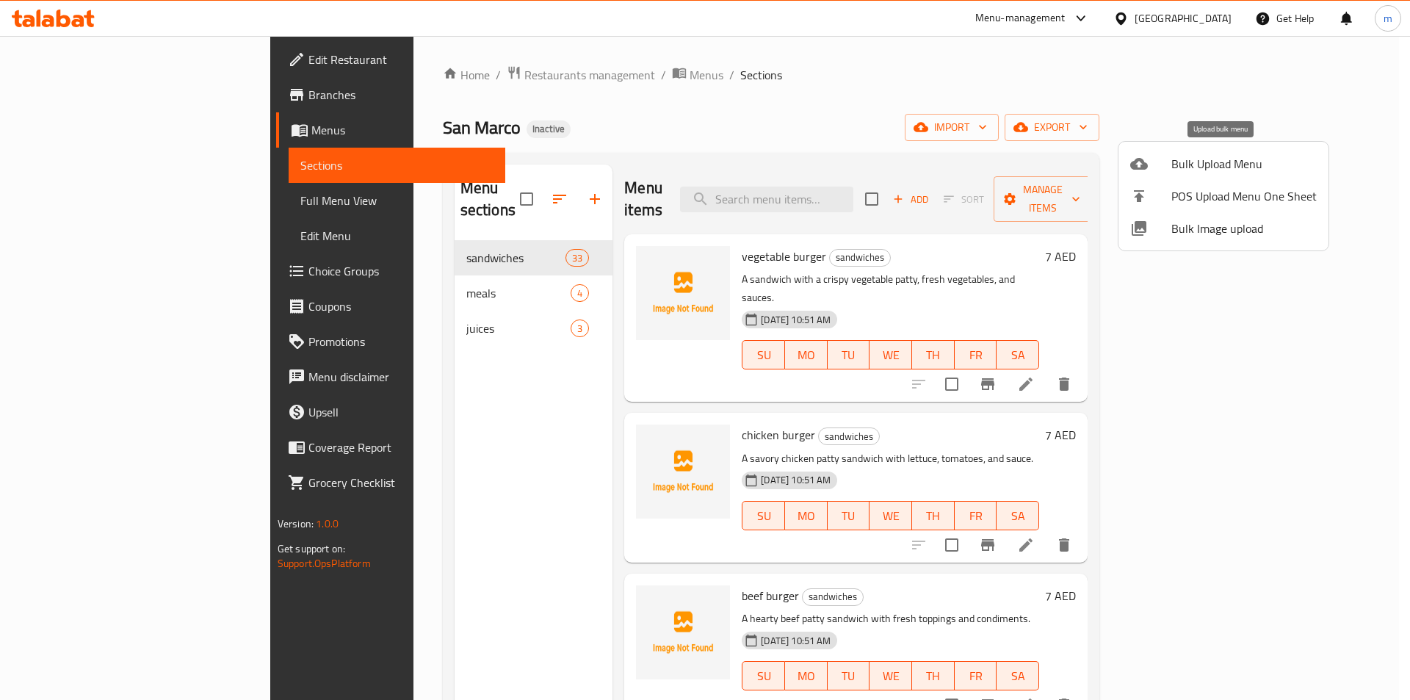
click at [1222, 172] on span "Bulk Upload Menu" at bounding box center [1243, 164] width 145 height 18
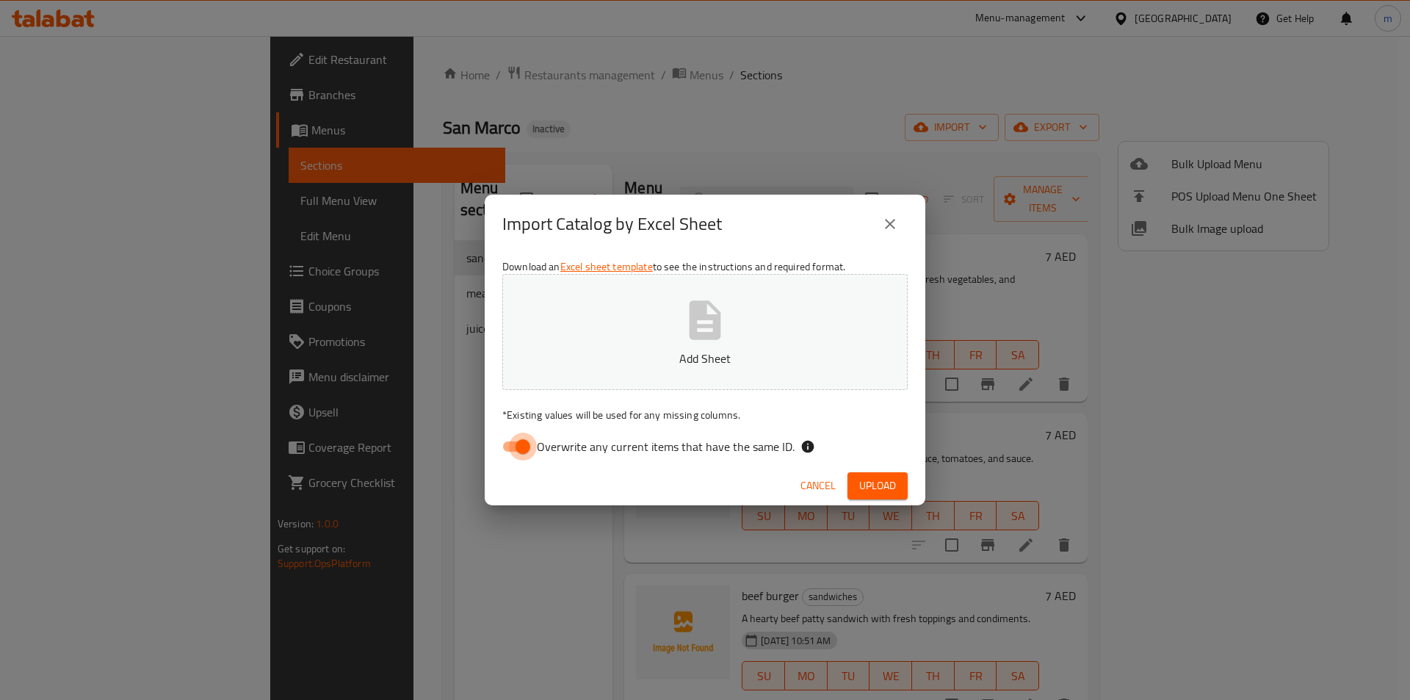
click at [510, 441] on input "Overwrite any current items that have the same ID." at bounding box center [523, 446] width 84 height 28
checkbox input "false"
click at [865, 494] on span "Upload" at bounding box center [877, 485] width 37 height 18
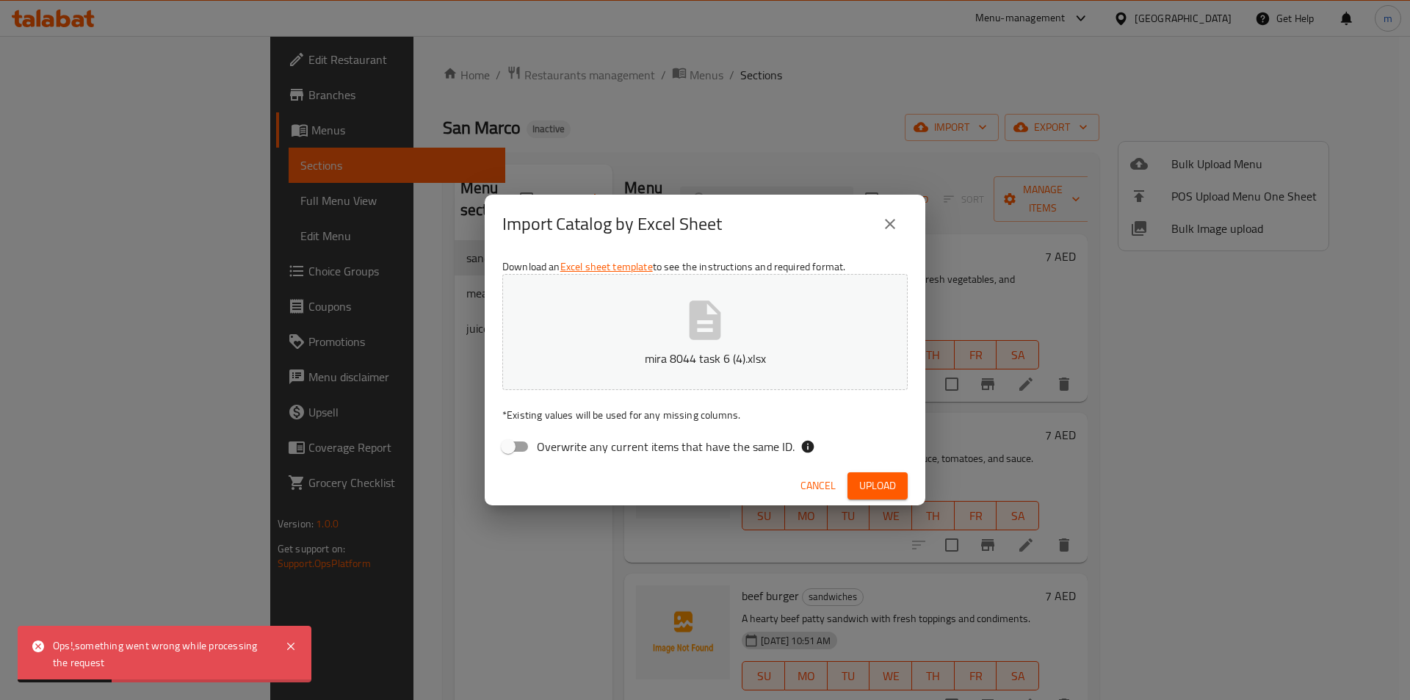
click at [817, 491] on span "Cancel" at bounding box center [817, 485] width 35 height 18
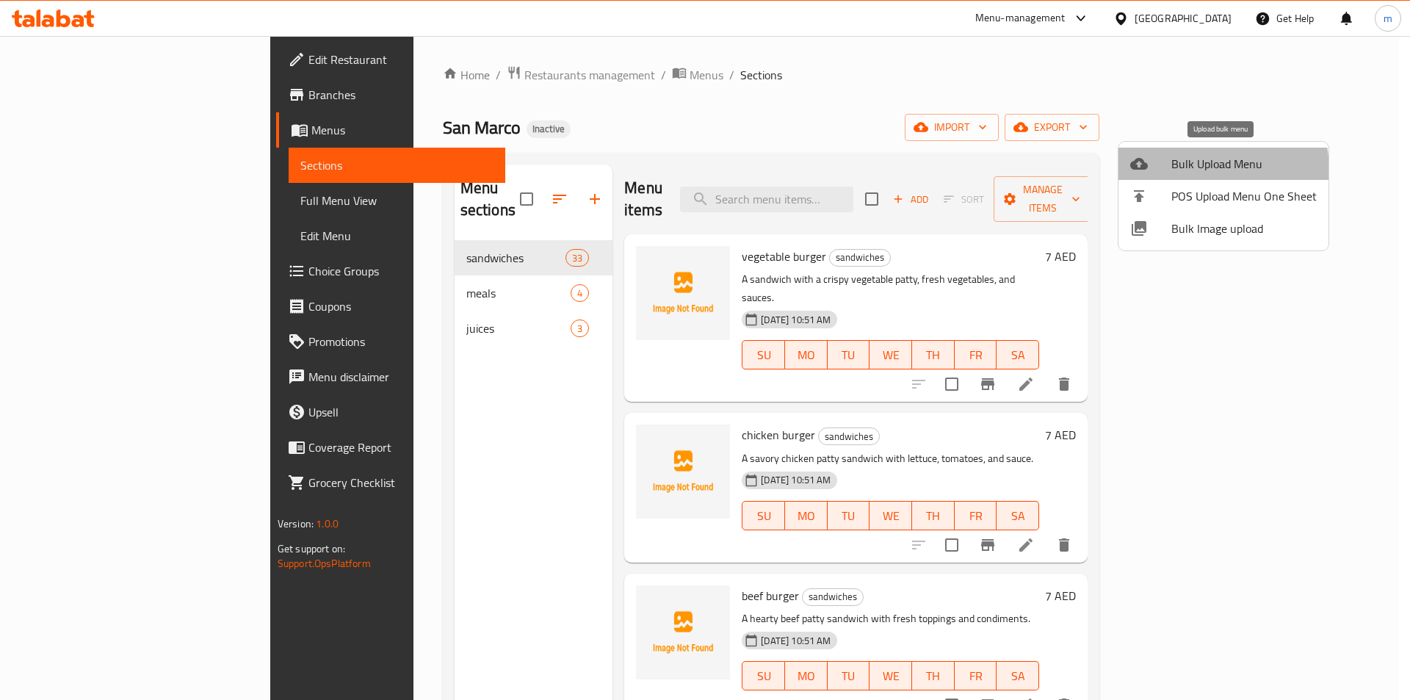
click at [1176, 172] on span "Bulk Upload Menu" at bounding box center [1243, 164] width 145 height 18
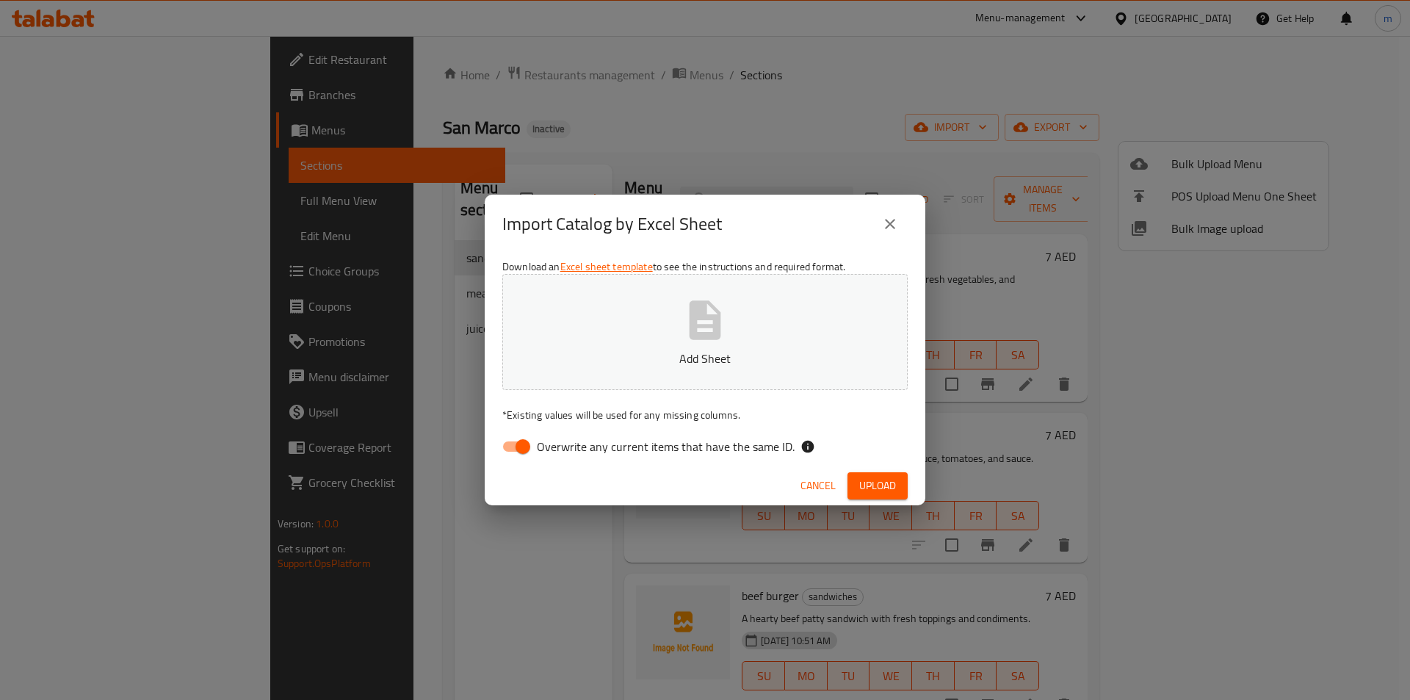
click at [524, 440] on input "Overwrite any current items that have the same ID." at bounding box center [523, 446] width 84 height 28
checkbox input "false"
click at [876, 482] on span "Upload" at bounding box center [877, 485] width 37 height 18
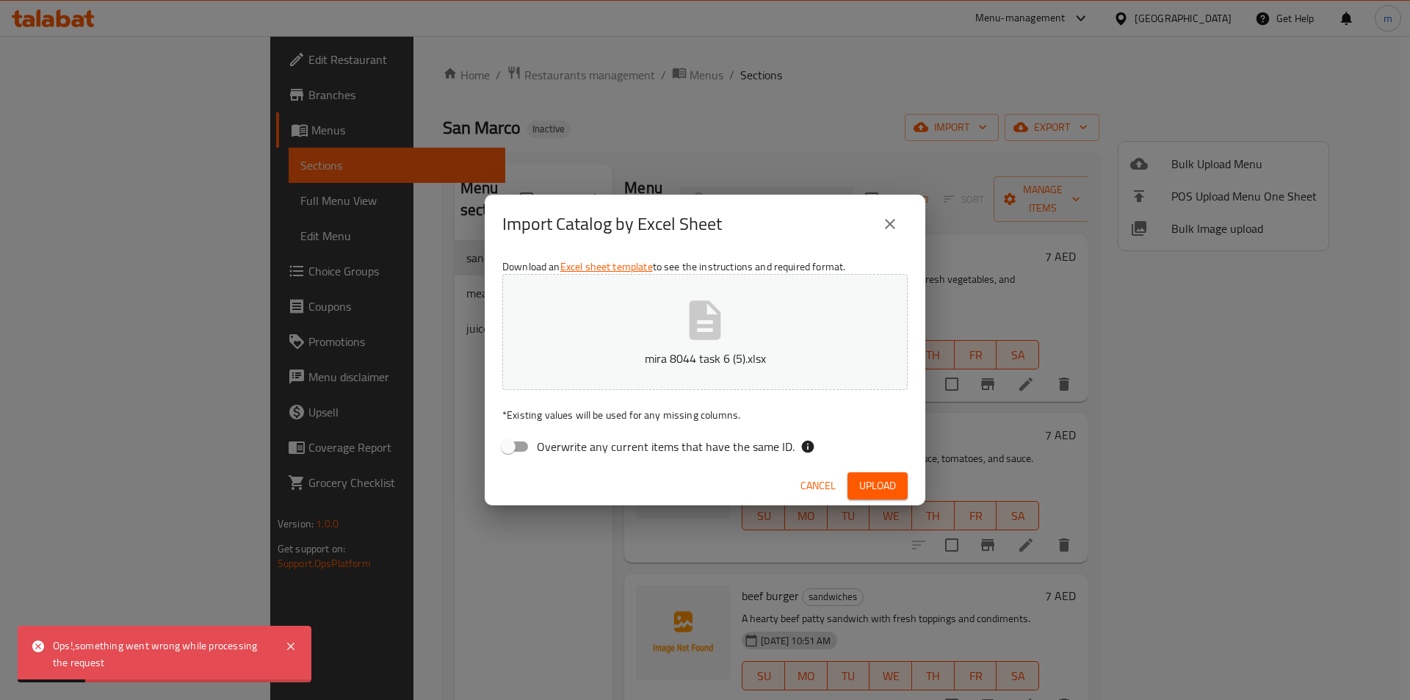
click at [804, 484] on span "Cancel" at bounding box center [817, 485] width 35 height 18
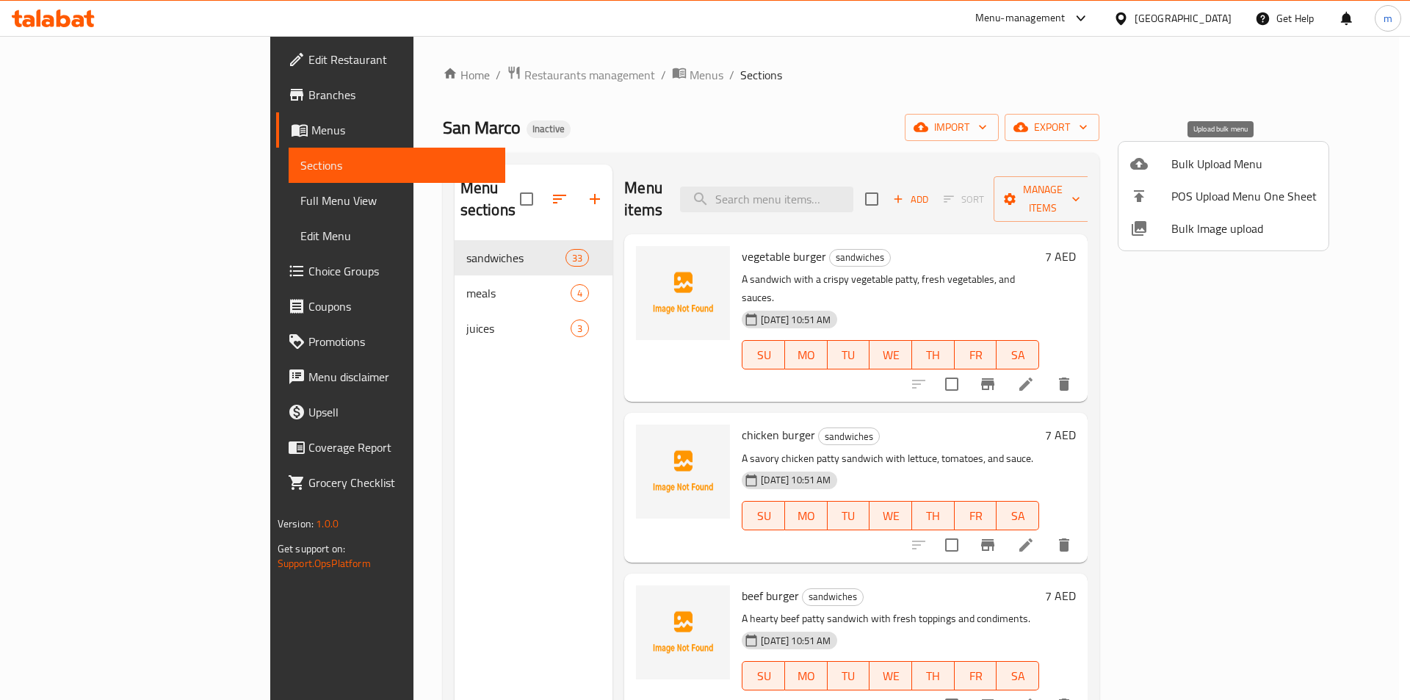
click at [1236, 178] on li "Bulk Upload Menu" at bounding box center [1223, 164] width 210 height 32
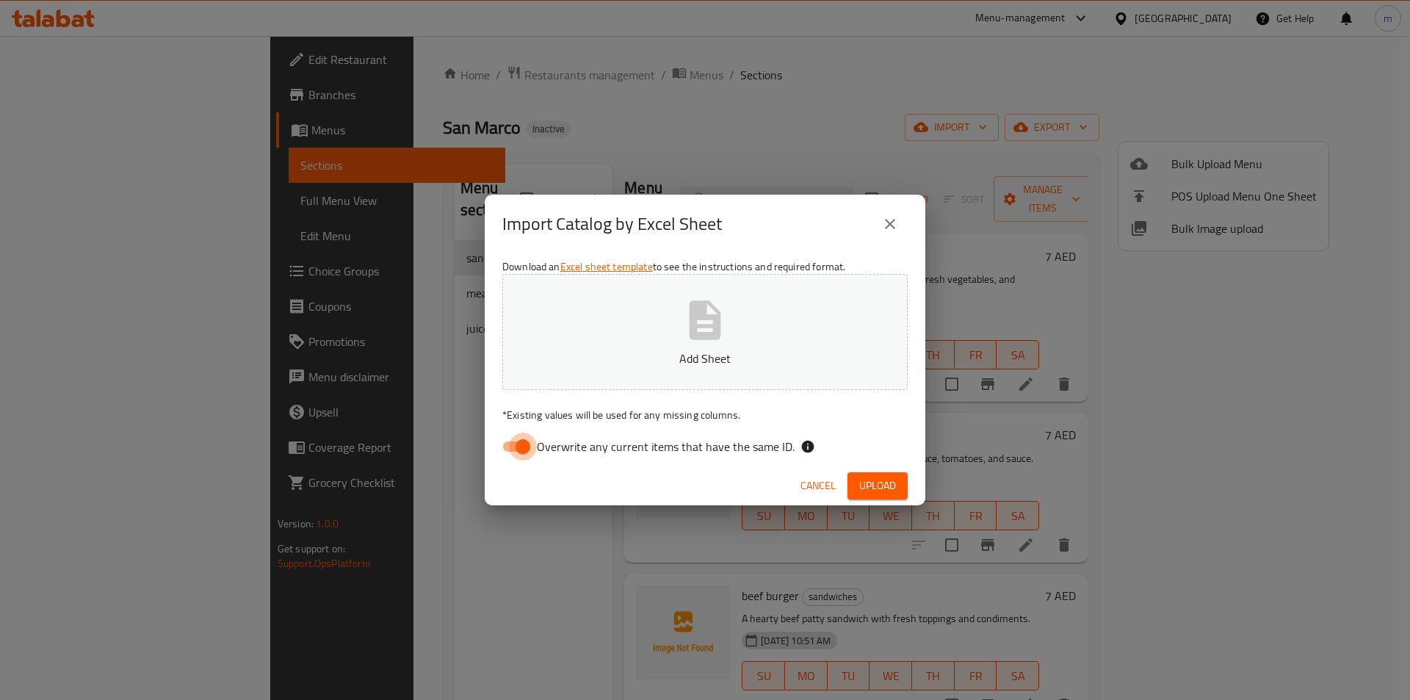
click at [526, 442] on input "Overwrite any current items that have the same ID." at bounding box center [523, 446] width 84 height 28
checkbox input "false"
click at [866, 483] on span "Upload" at bounding box center [877, 485] width 37 height 18
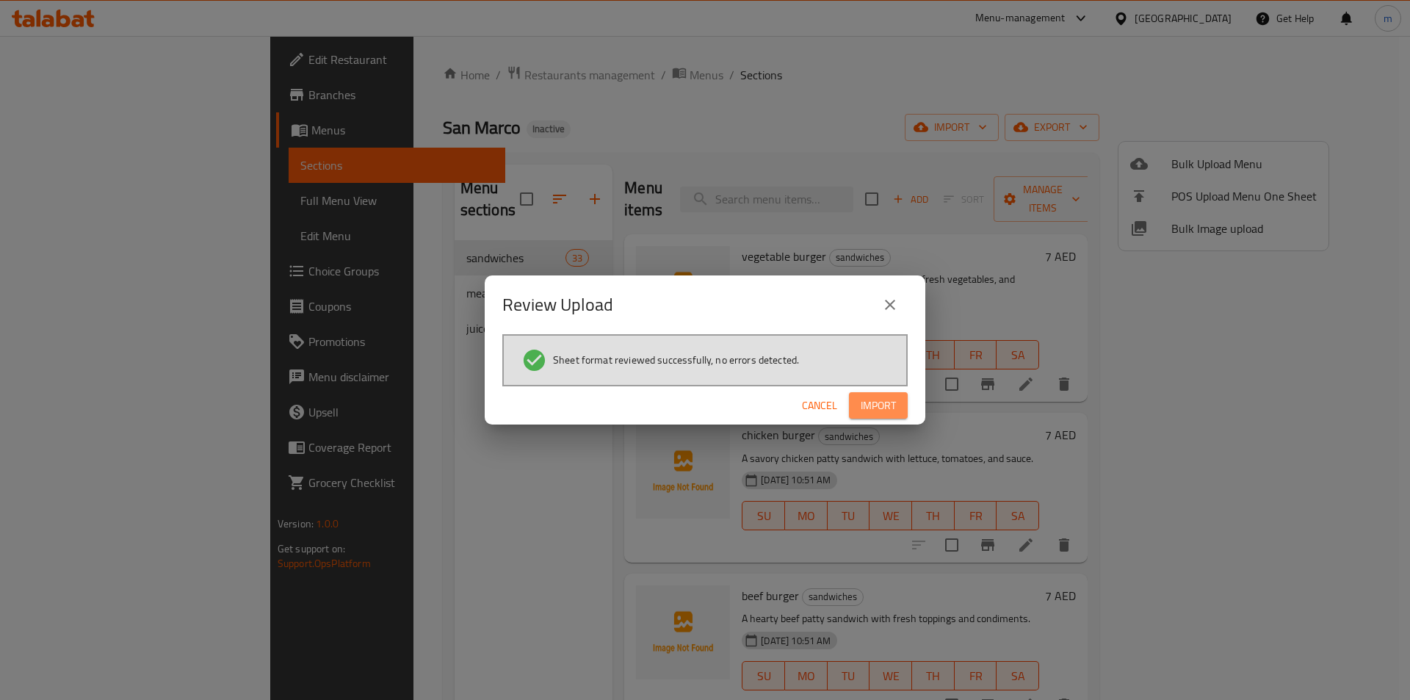
click at [874, 405] on span "Import" at bounding box center [877, 405] width 35 height 18
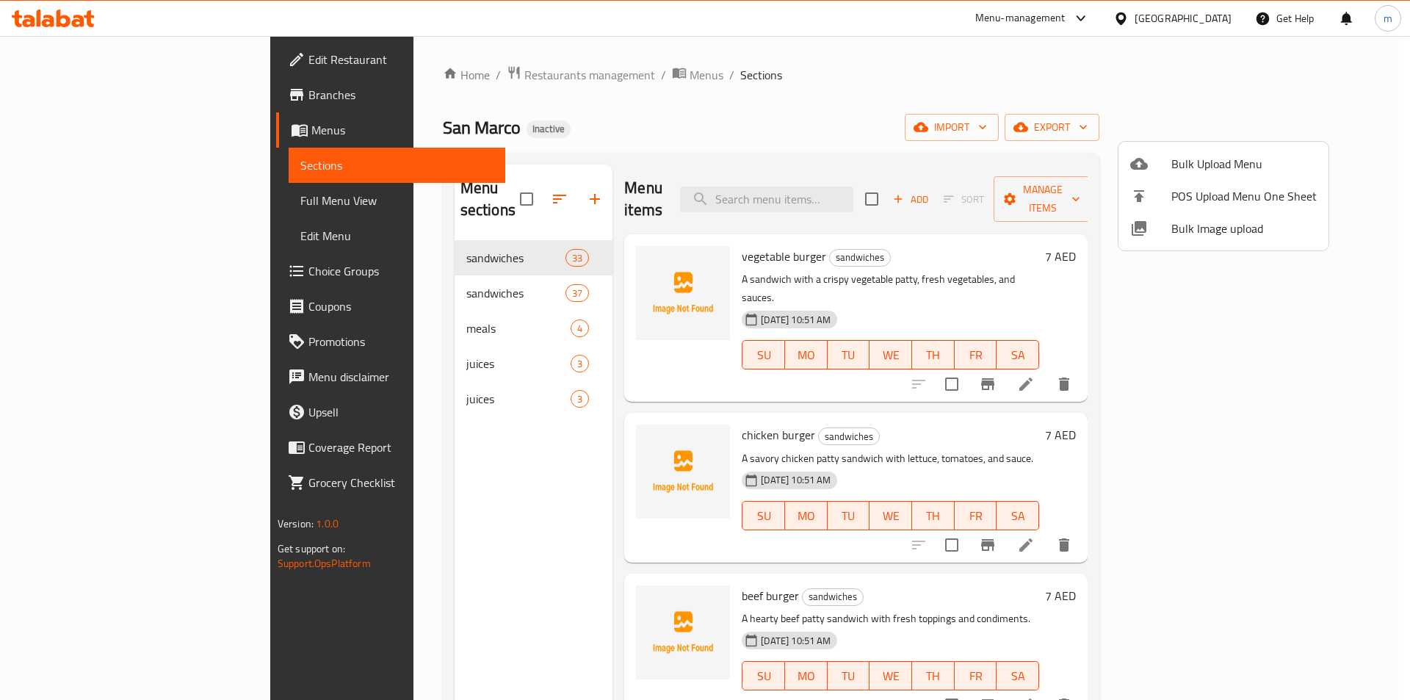
click at [446, 189] on div at bounding box center [705, 350] width 1410 height 700
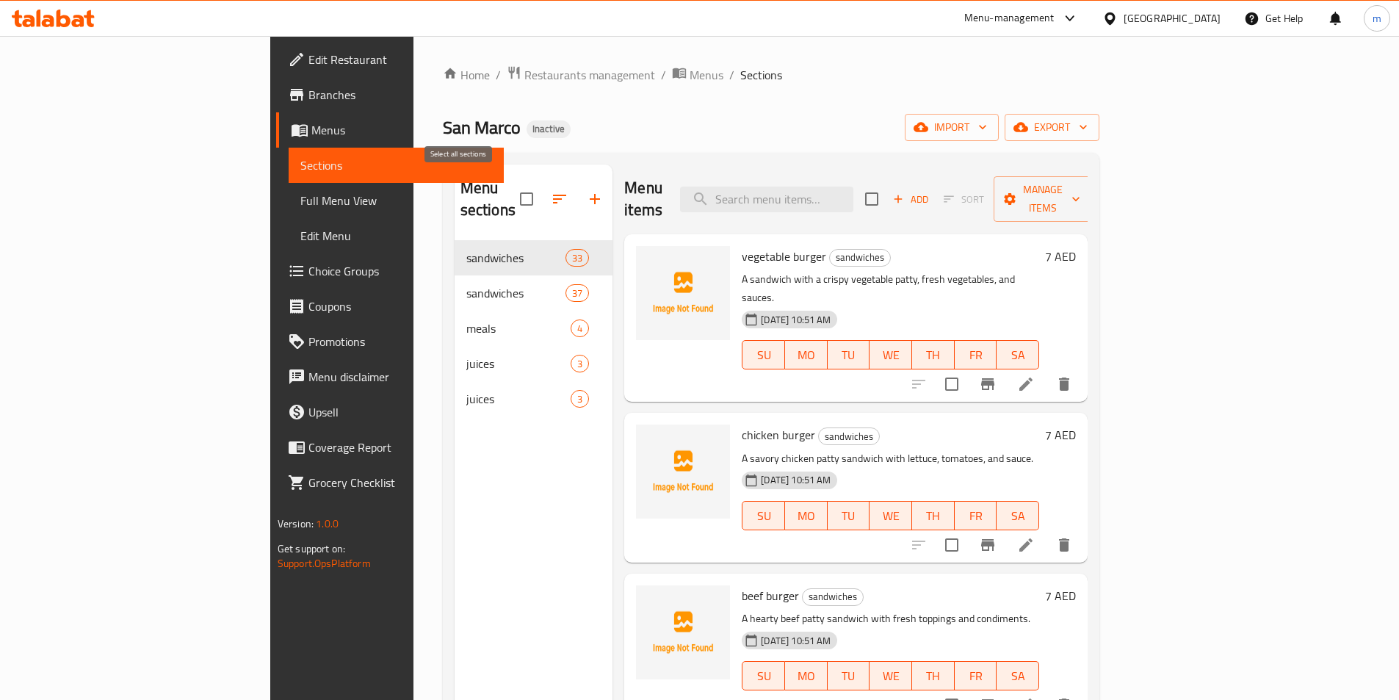
click at [511, 190] on input "checkbox" at bounding box center [526, 199] width 31 height 31
checkbox input "false"
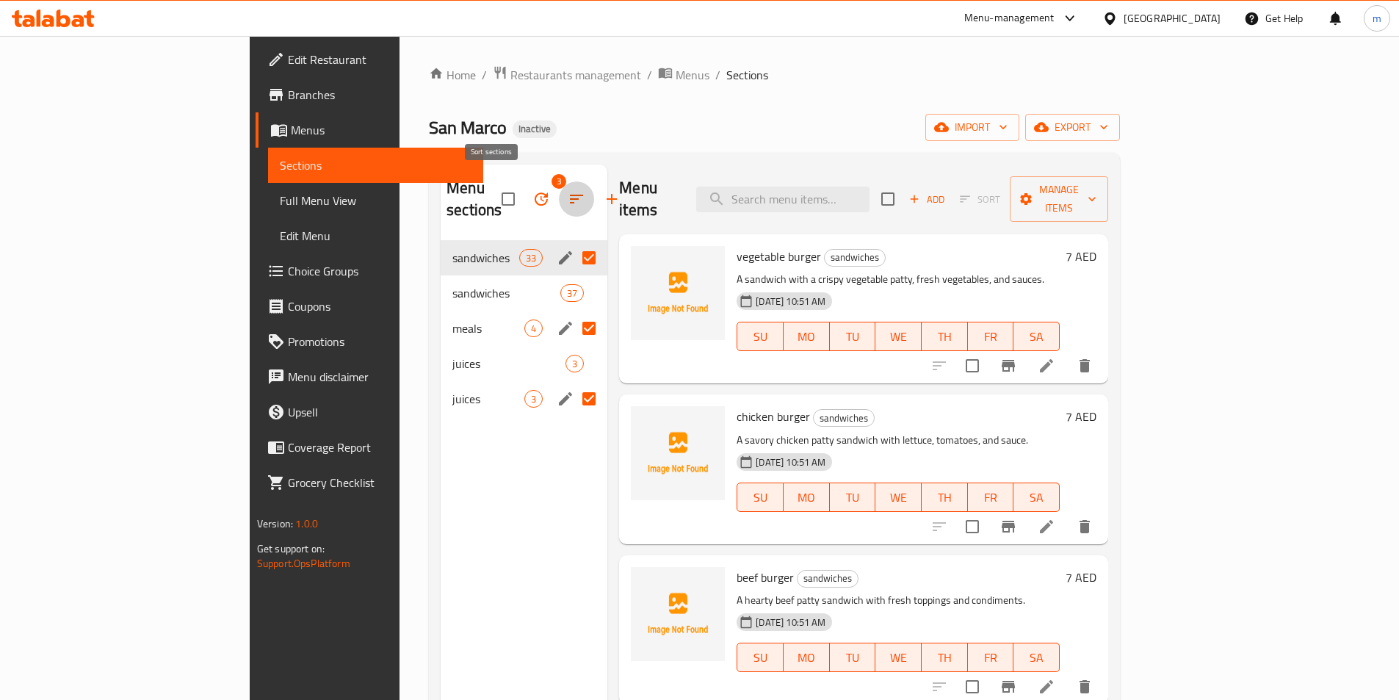
click at [568, 191] on icon "button" at bounding box center [577, 199] width 18 height 18
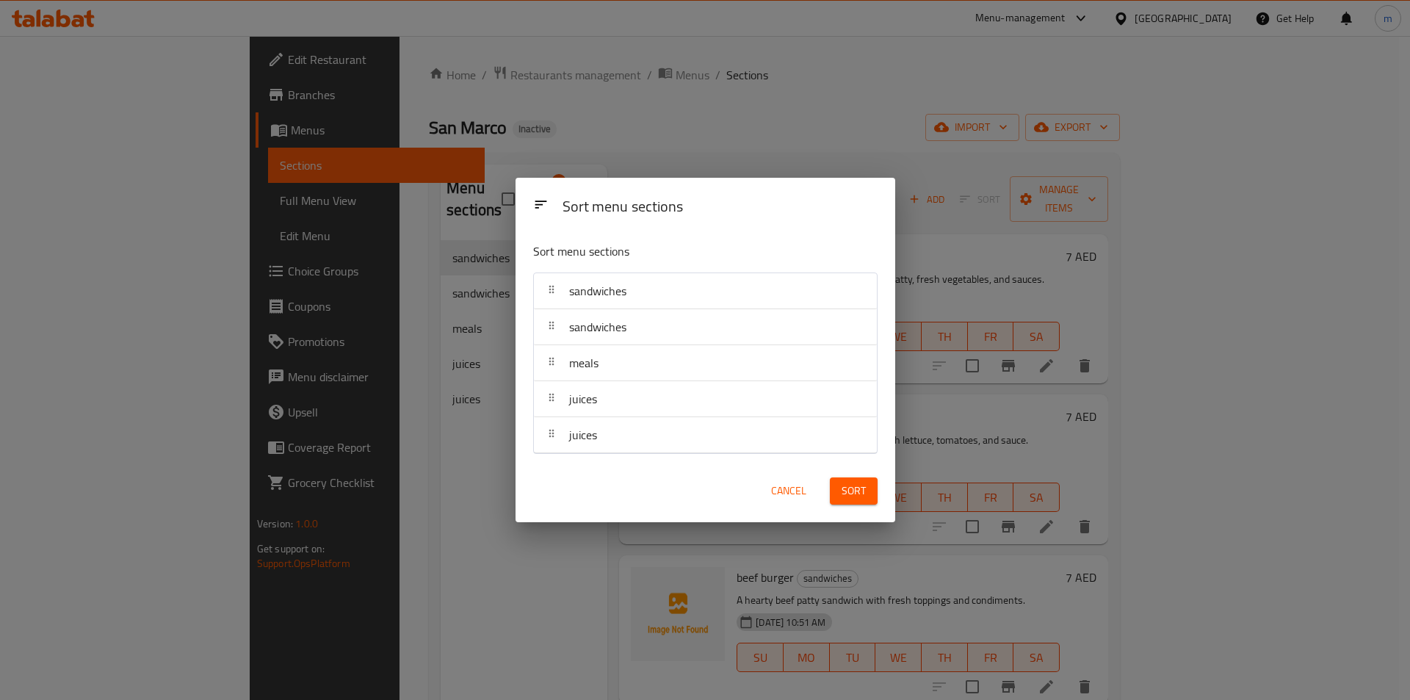
click at [436, 183] on div "Sort menu sections Sort menu sections sandwiches sandwiches meals juices juices…" at bounding box center [705, 350] width 1410 height 700
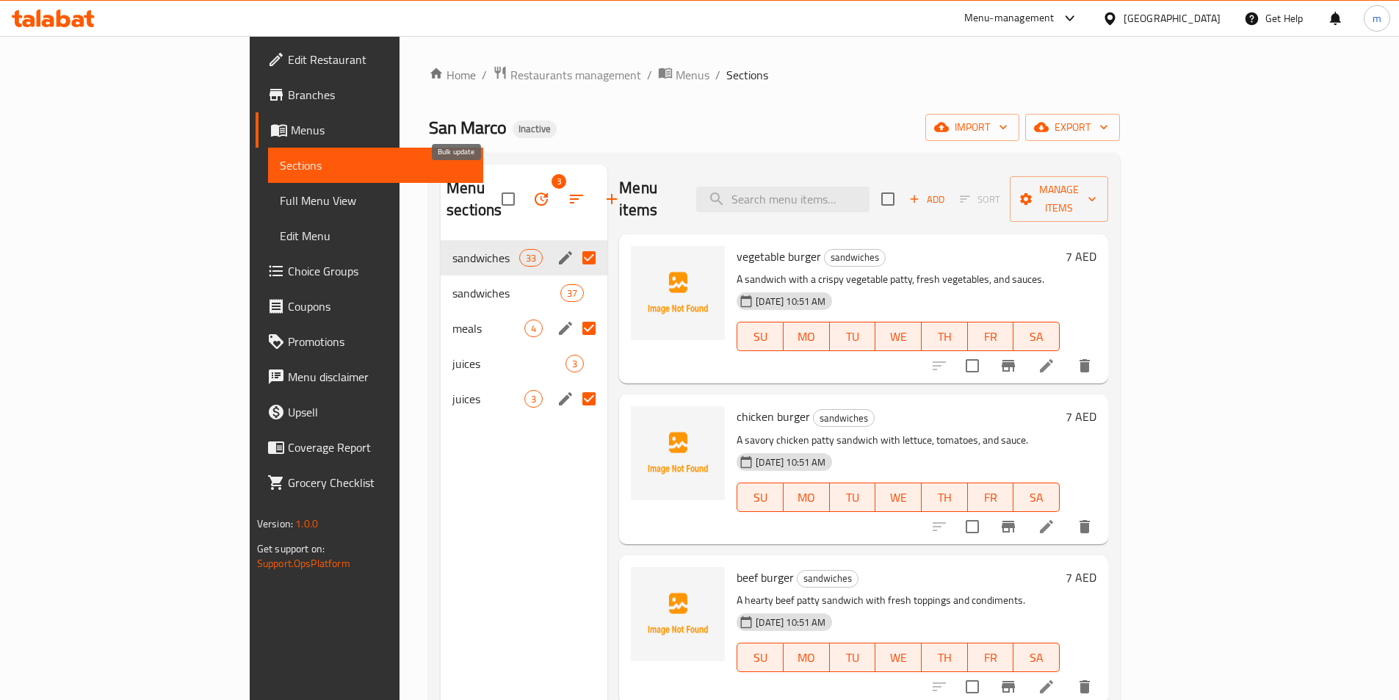
click at [523, 184] on button "button" at bounding box center [540, 198] width 35 height 35
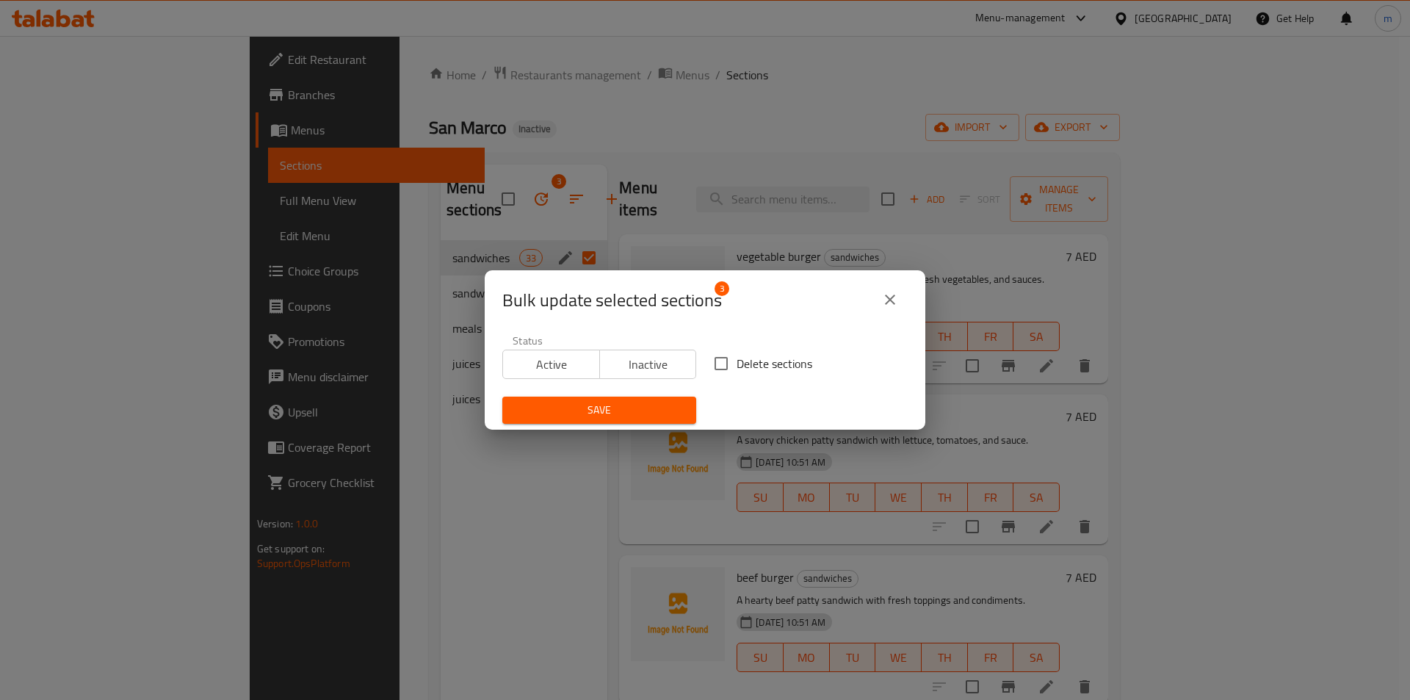
click at [711, 374] on input "Delete sections" at bounding box center [721, 363] width 31 height 31
checkbox input "true"
click at [642, 410] on span "Save" at bounding box center [599, 410] width 170 height 18
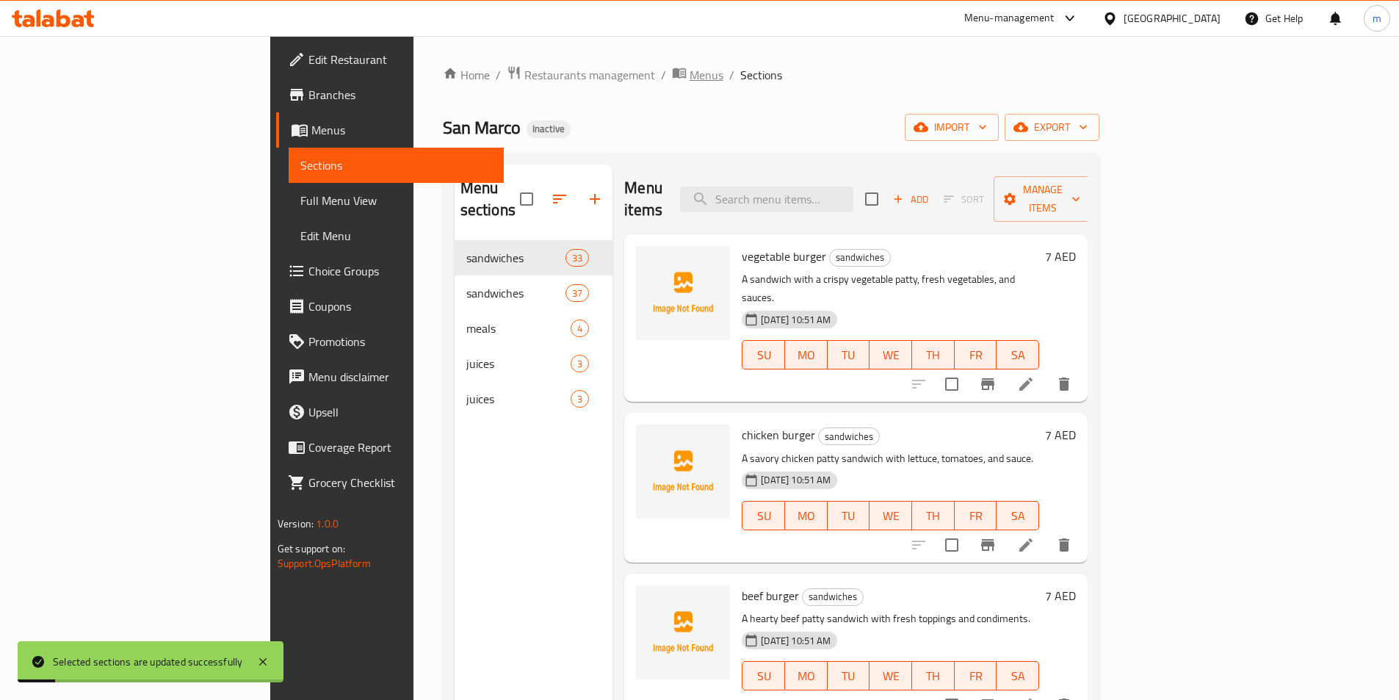
click at [689, 70] on span "Menus" at bounding box center [706, 75] width 34 height 18
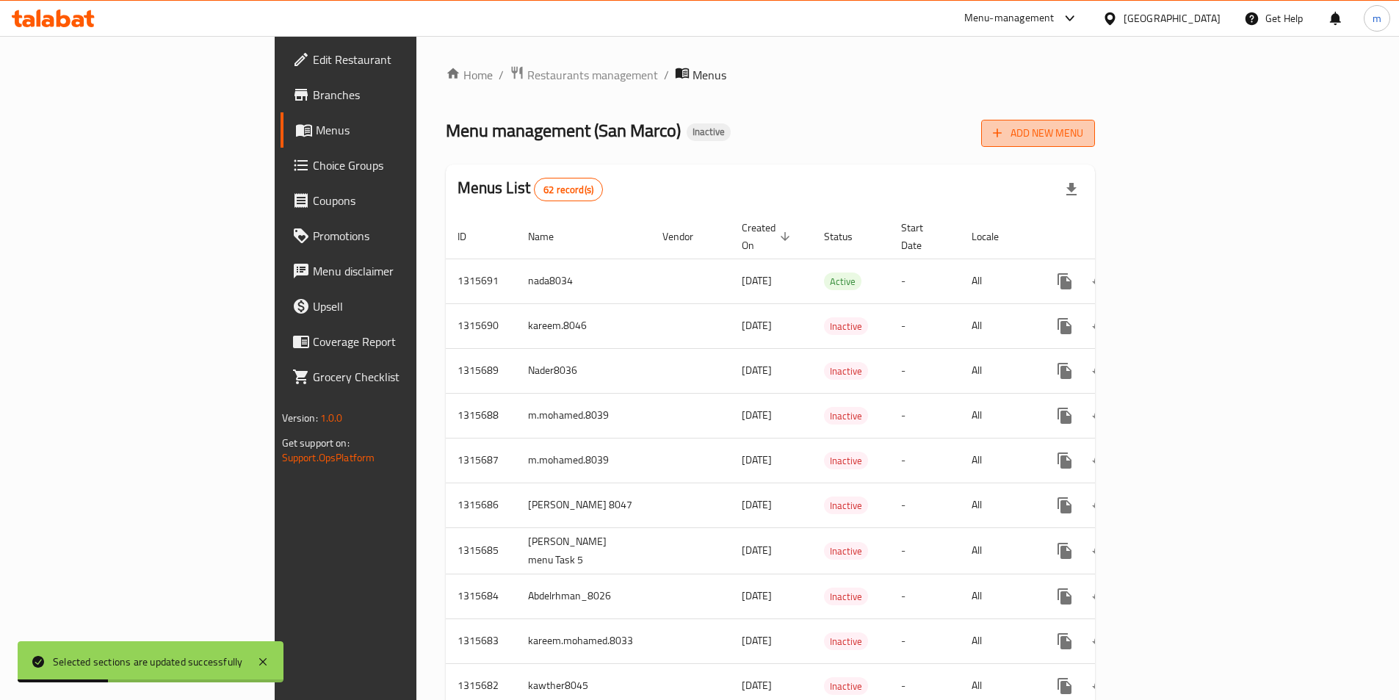
click at [1083, 131] on span "Add New Menu" at bounding box center [1038, 133] width 90 height 18
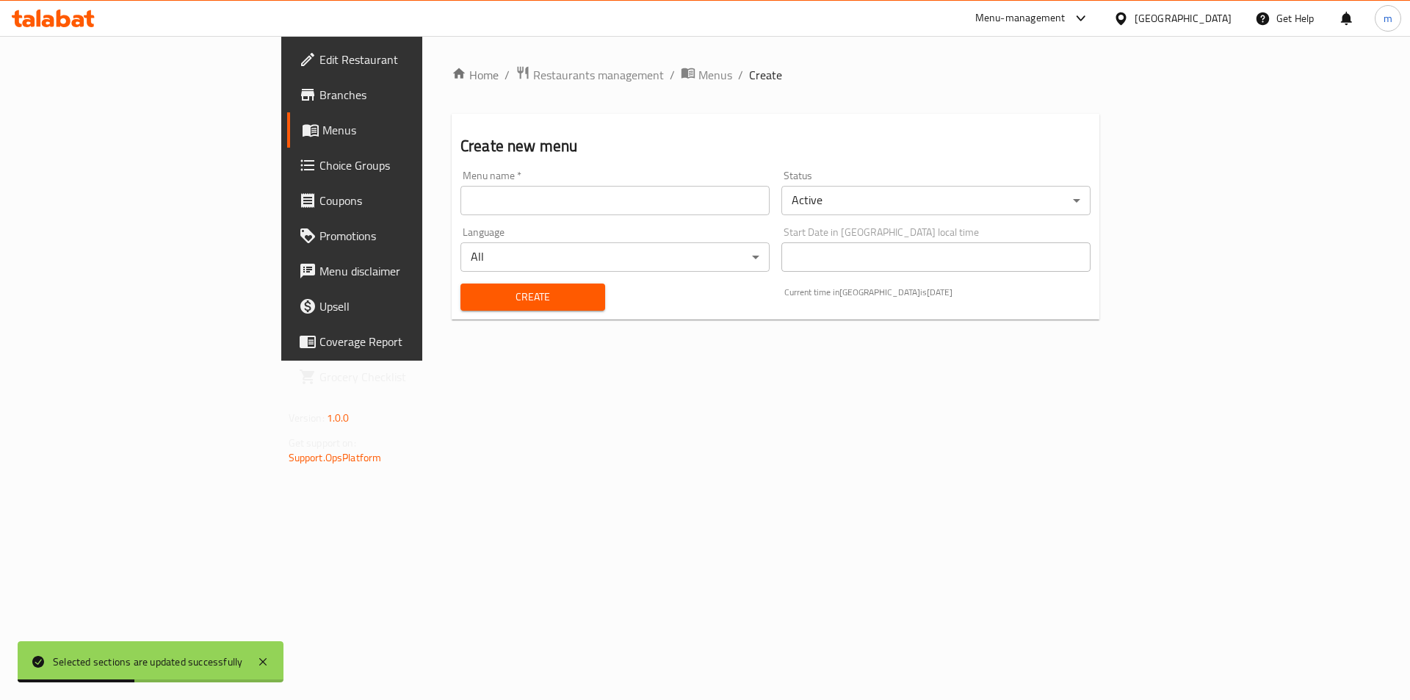
click at [531, 200] on input "text" at bounding box center [614, 200] width 309 height 29
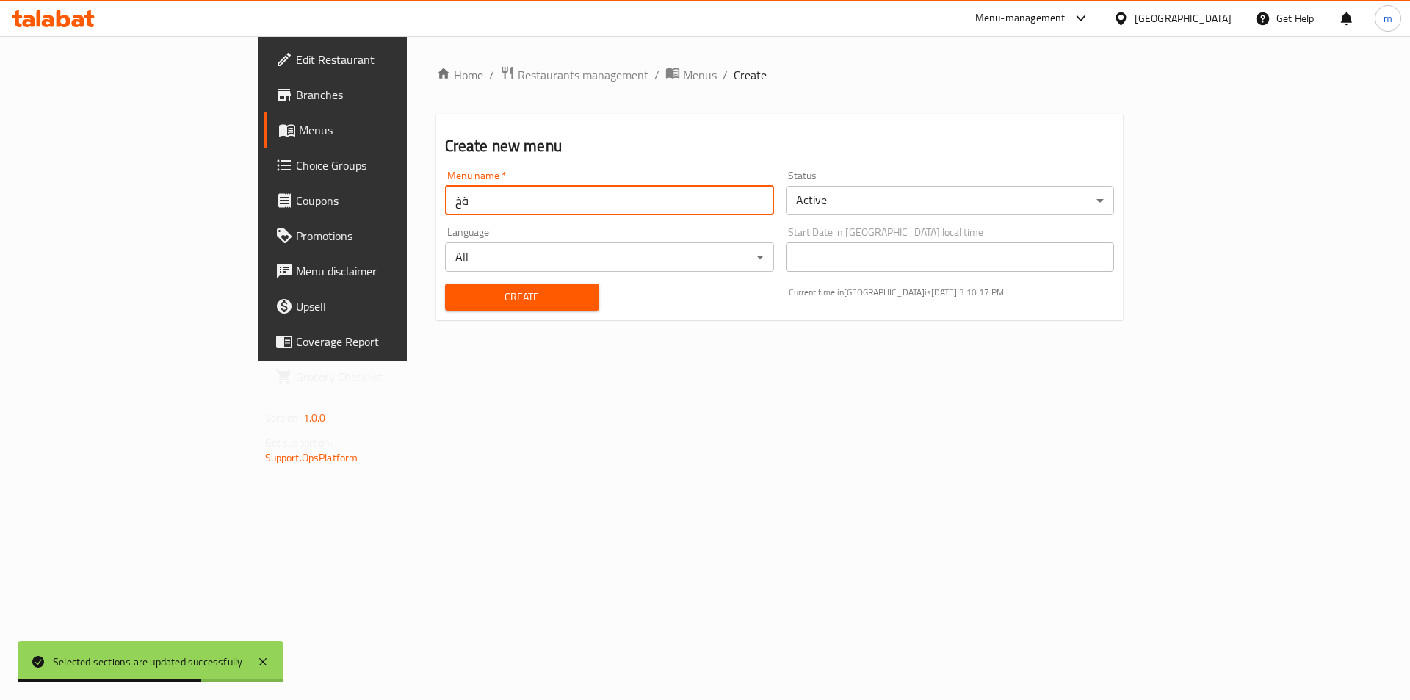
type input "ة"
type input "mira"
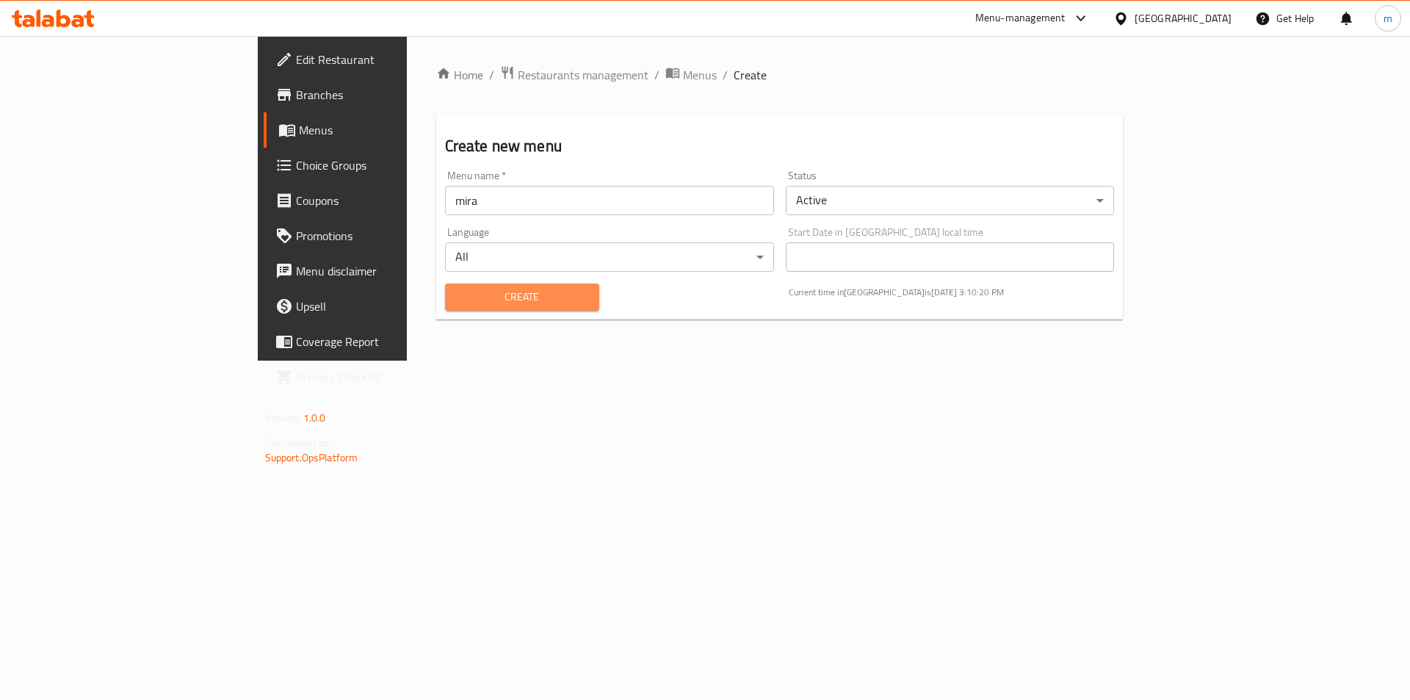
click at [465, 296] on span "Create" at bounding box center [522, 297] width 131 height 18
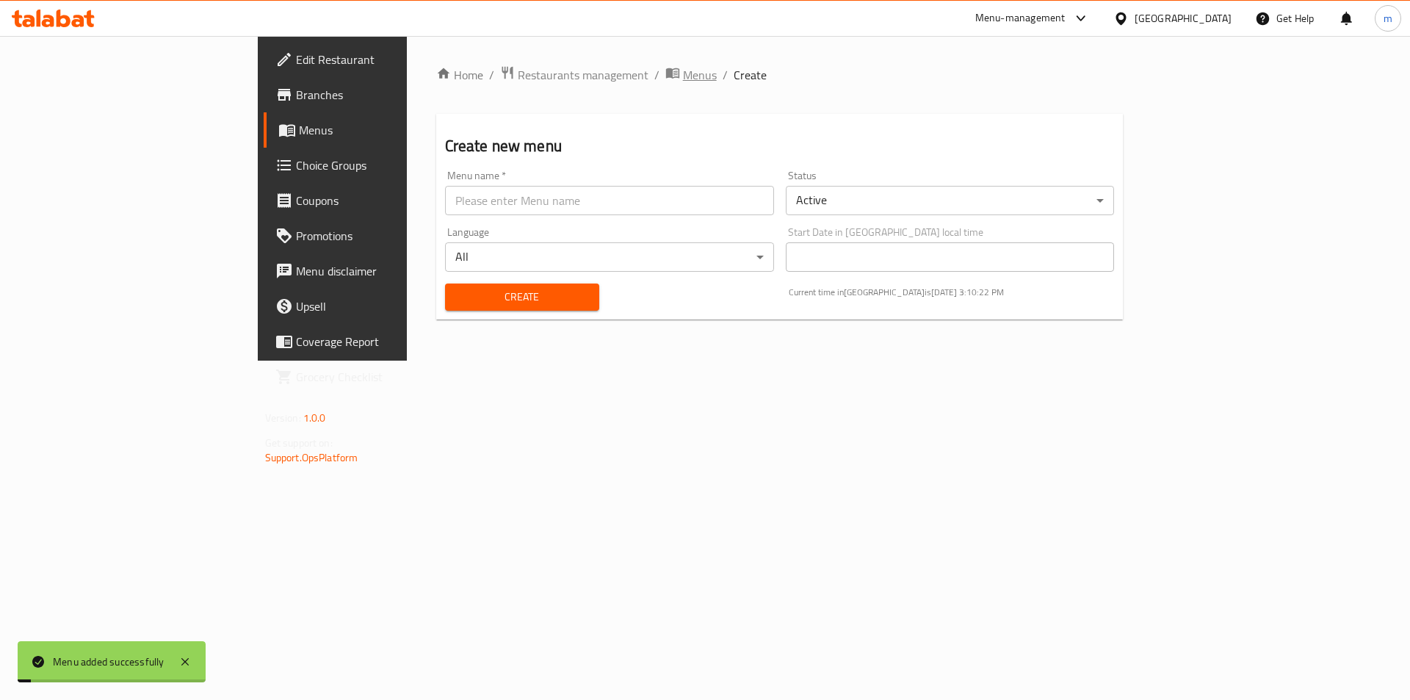
click at [683, 73] on span "Menus" at bounding box center [700, 75] width 34 height 18
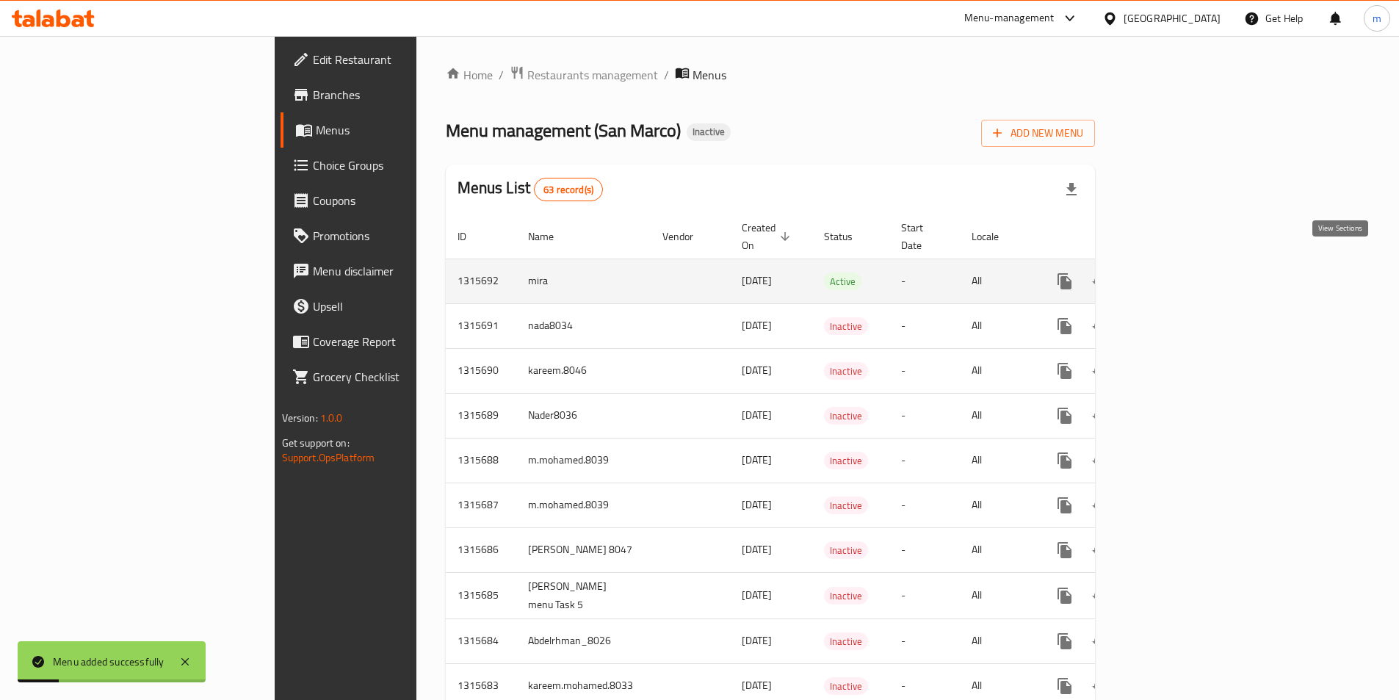
click at [1188, 264] on link "enhanced table" at bounding box center [1170, 281] width 35 height 35
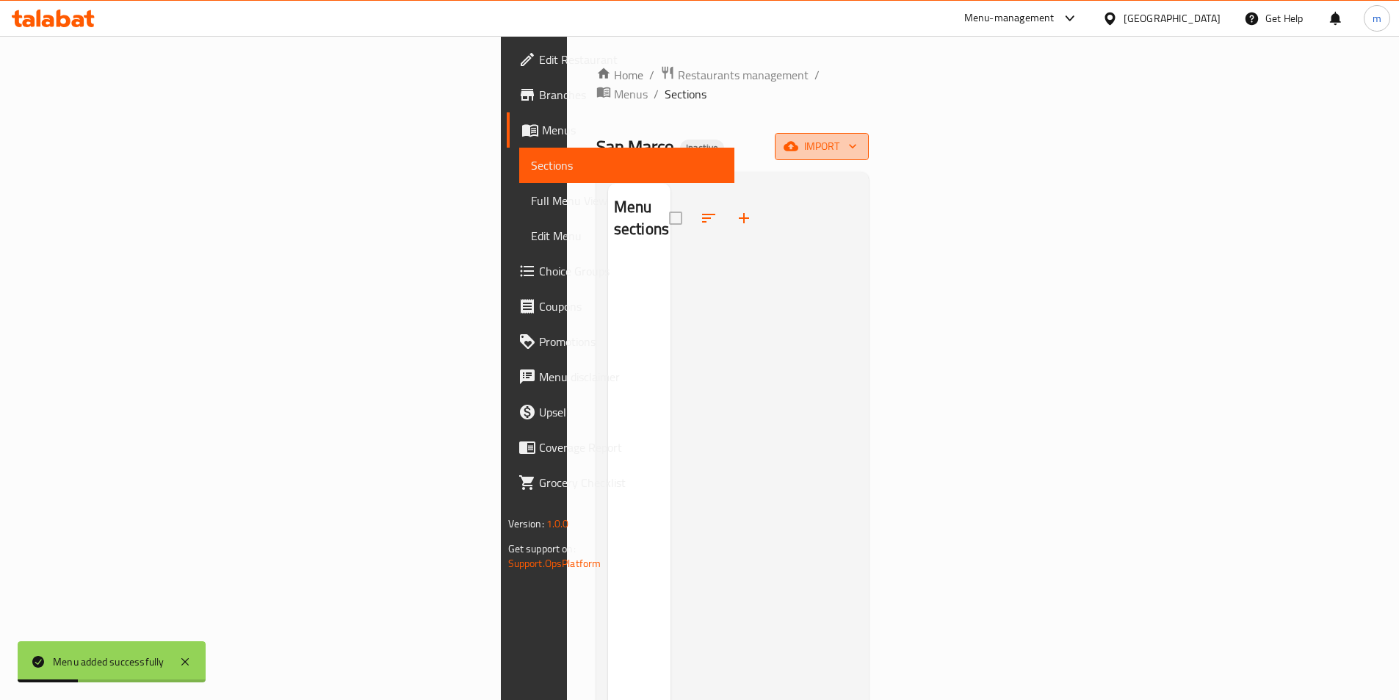
click at [857, 137] on span "import" at bounding box center [821, 146] width 70 height 18
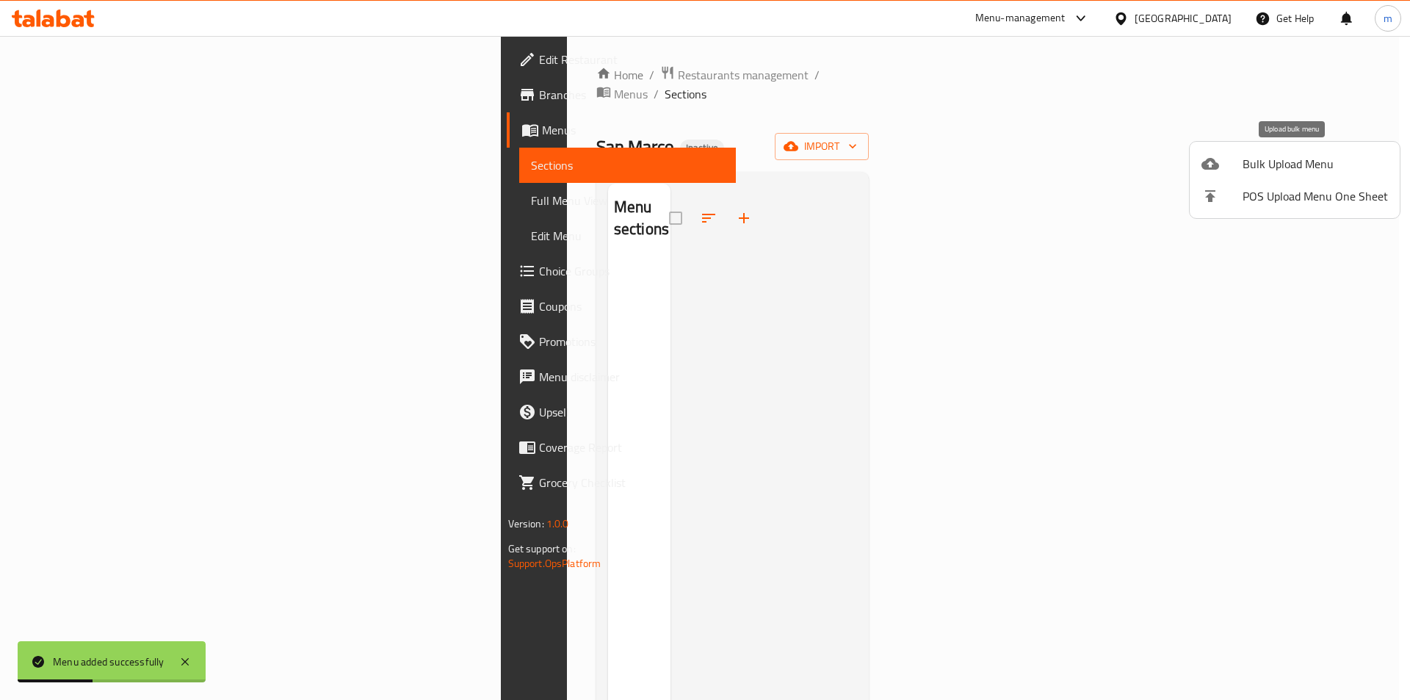
click at [1355, 160] on span "Bulk Upload Menu" at bounding box center [1314, 164] width 145 height 18
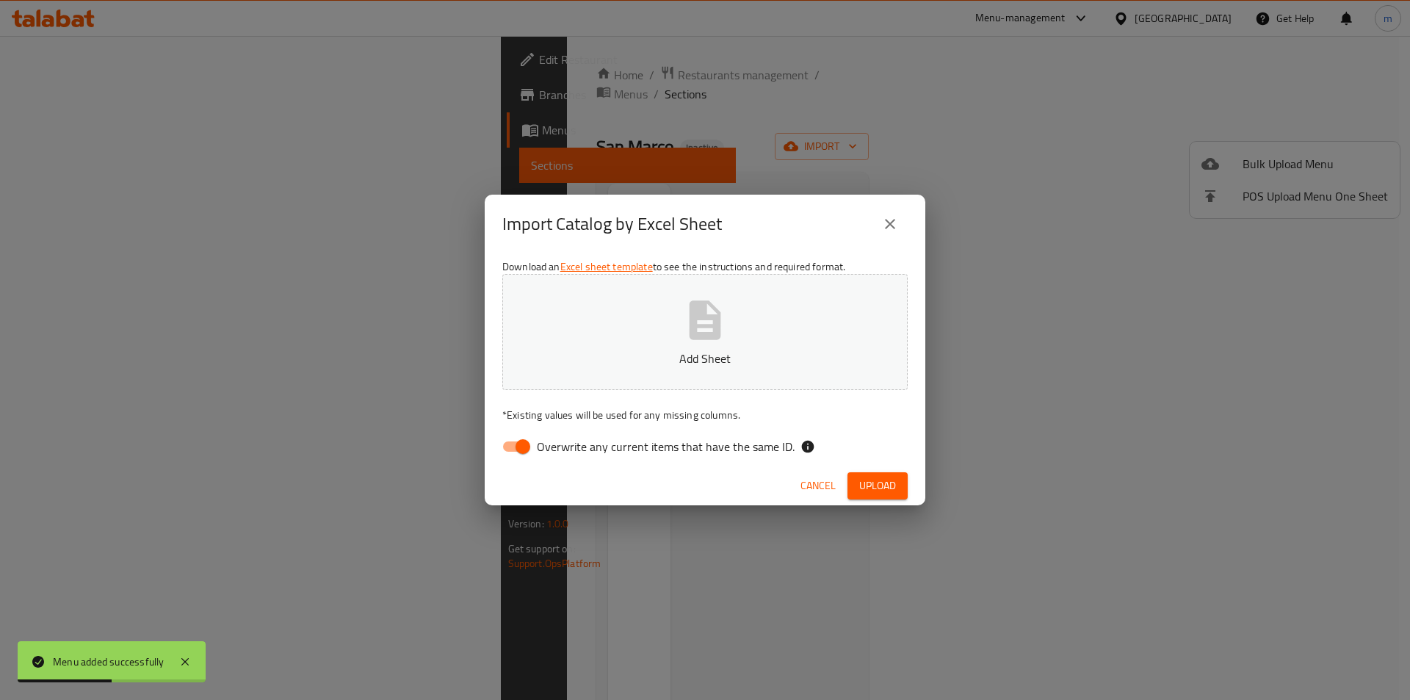
click at [532, 438] on input "Overwrite any current items that have the same ID." at bounding box center [523, 446] width 84 height 28
checkbox input "false"
click at [878, 471] on div "Cancel Upload" at bounding box center [705, 485] width 441 height 39
click at [882, 479] on span "Upload" at bounding box center [877, 485] width 37 height 18
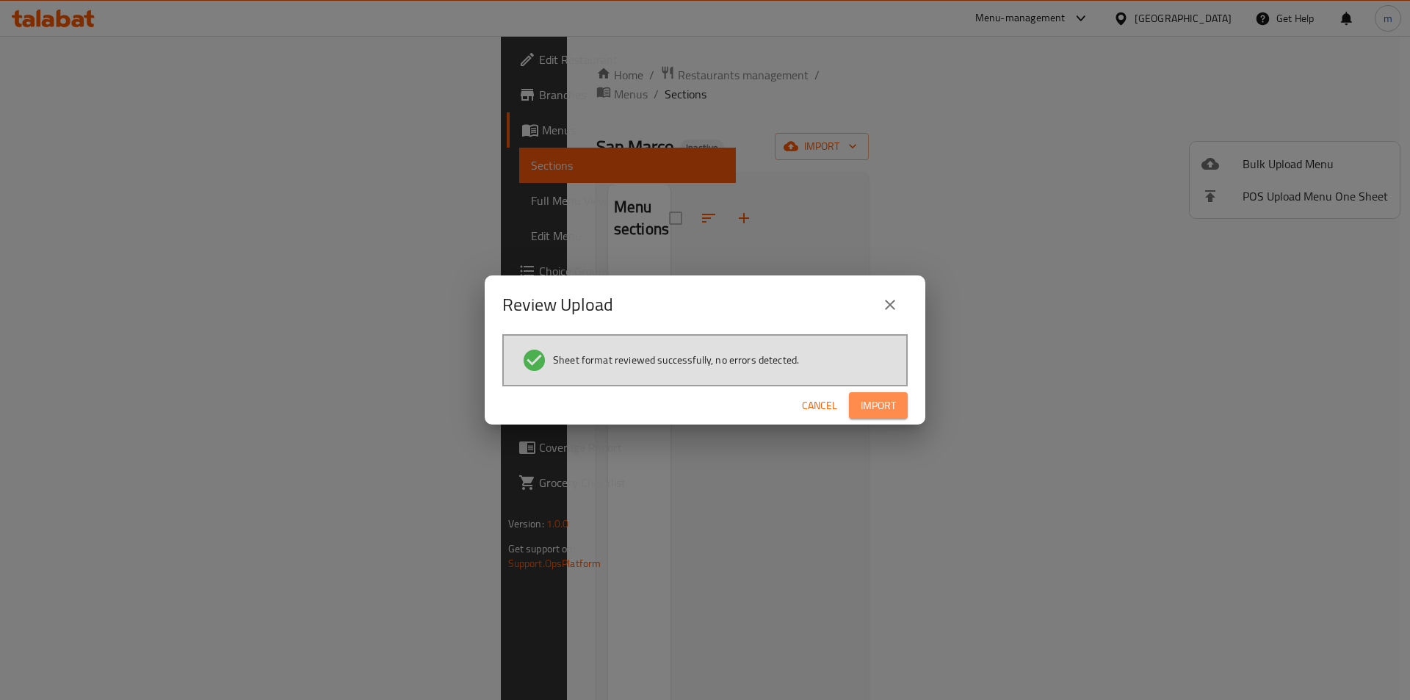
click at [860, 413] on span "Import" at bounding box center [877, 405] width 35 height 18
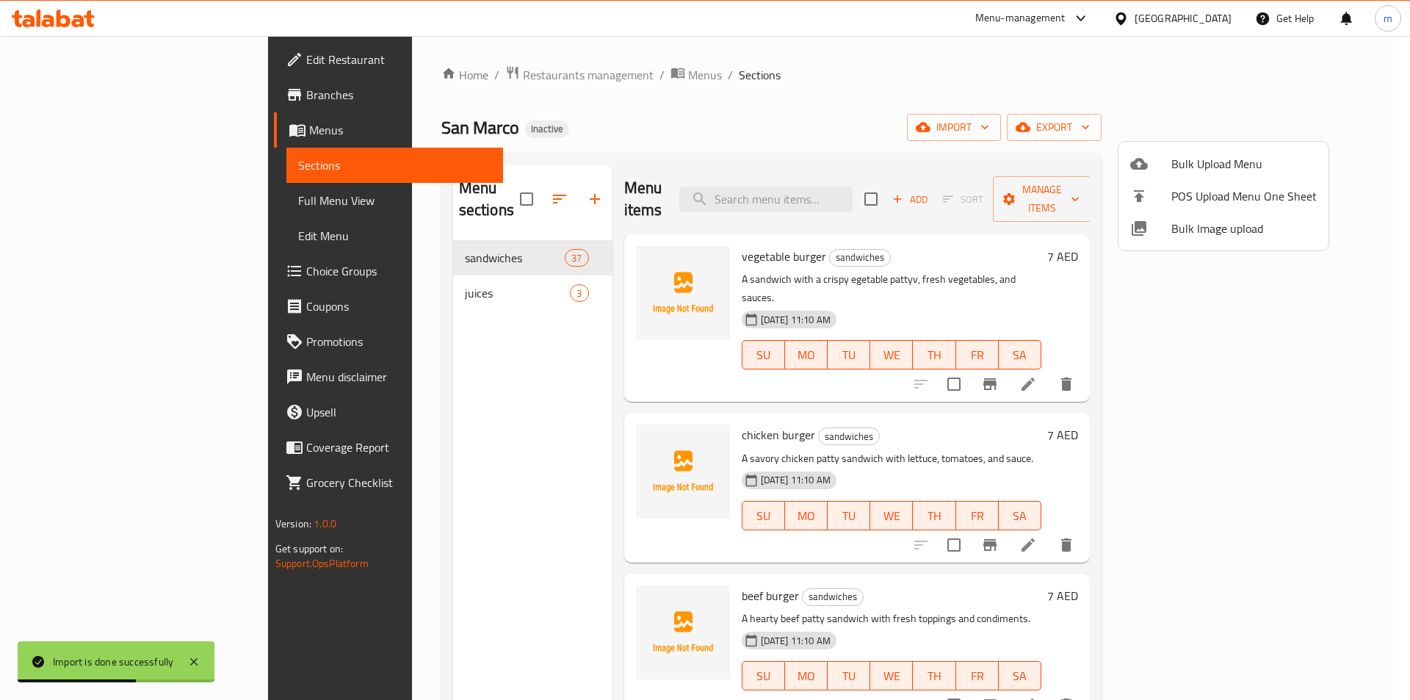
click at [146, 195] on div at bounding box center [705, 350] width 1410 height 700
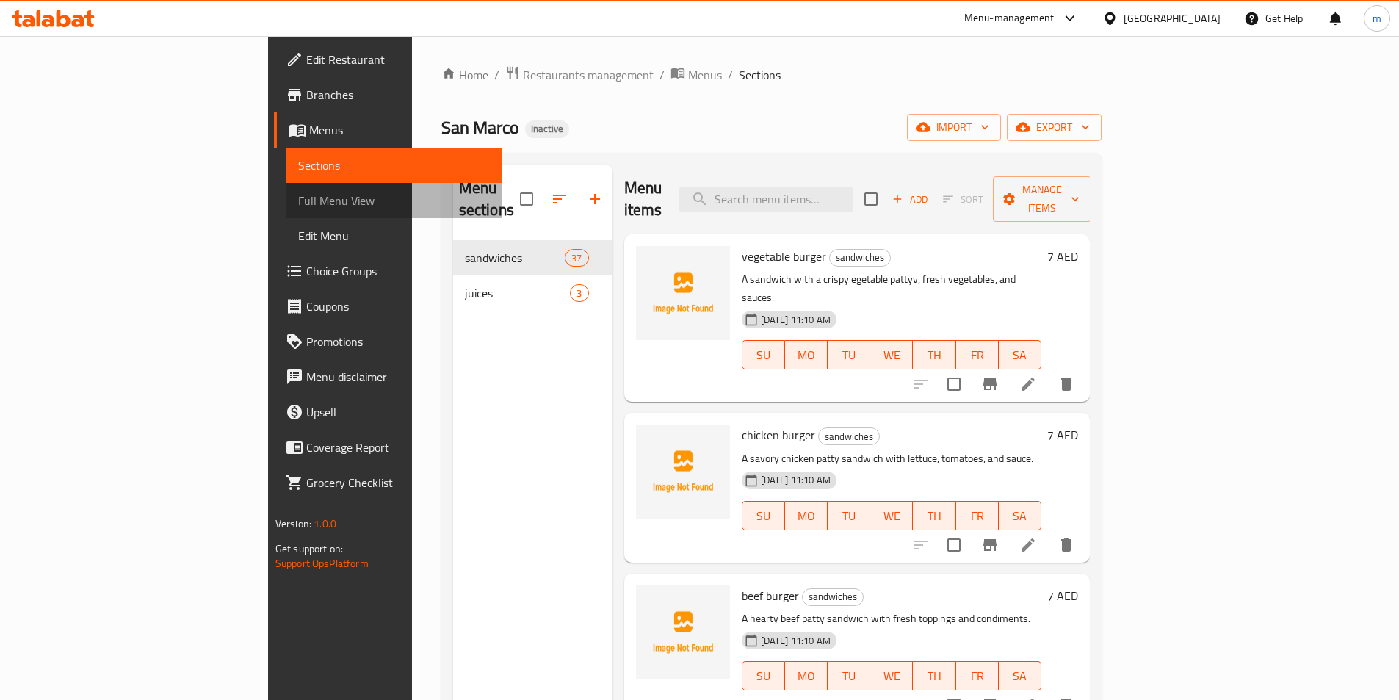
click at [298, 206] on span "Full Menu View" at bounding box center [394, 201] width 192 height 18
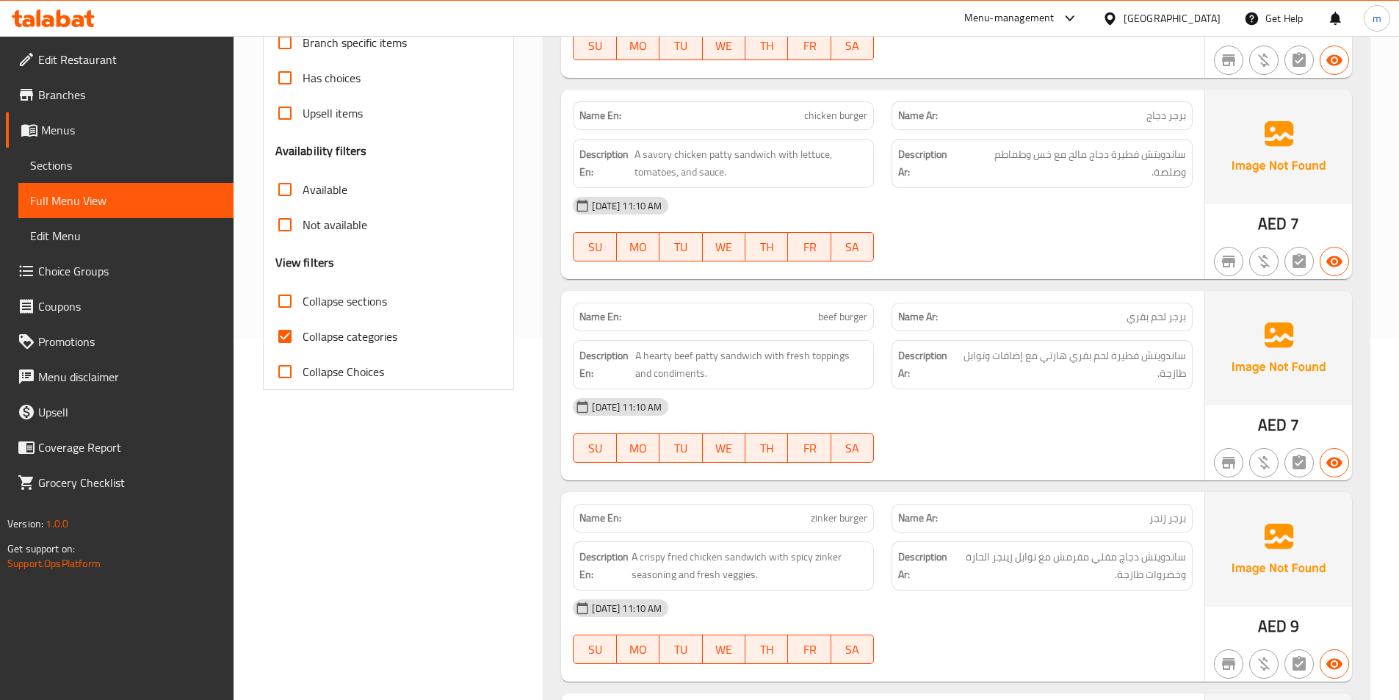
scroll to position [514, 0]
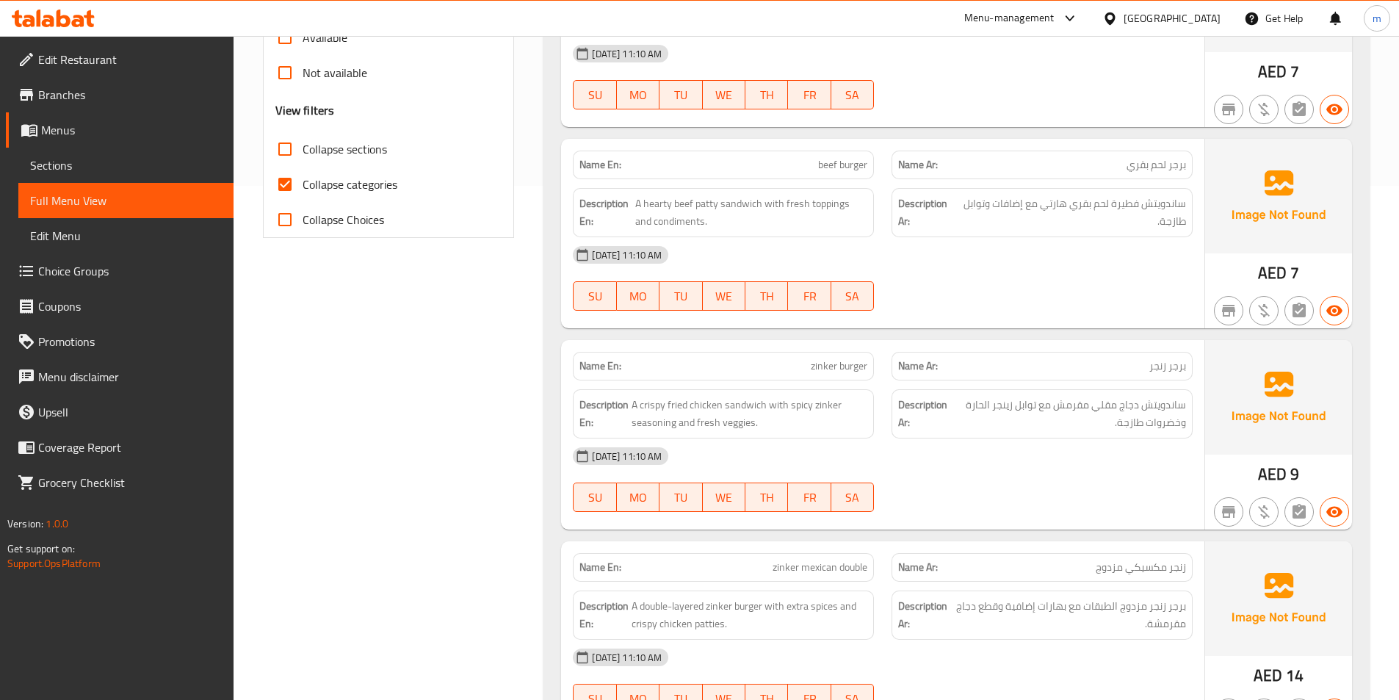
click at [283, 186] on input "Collapse categories" at bounding box center [284, 184] width 35 height 35
checkbox input "false"
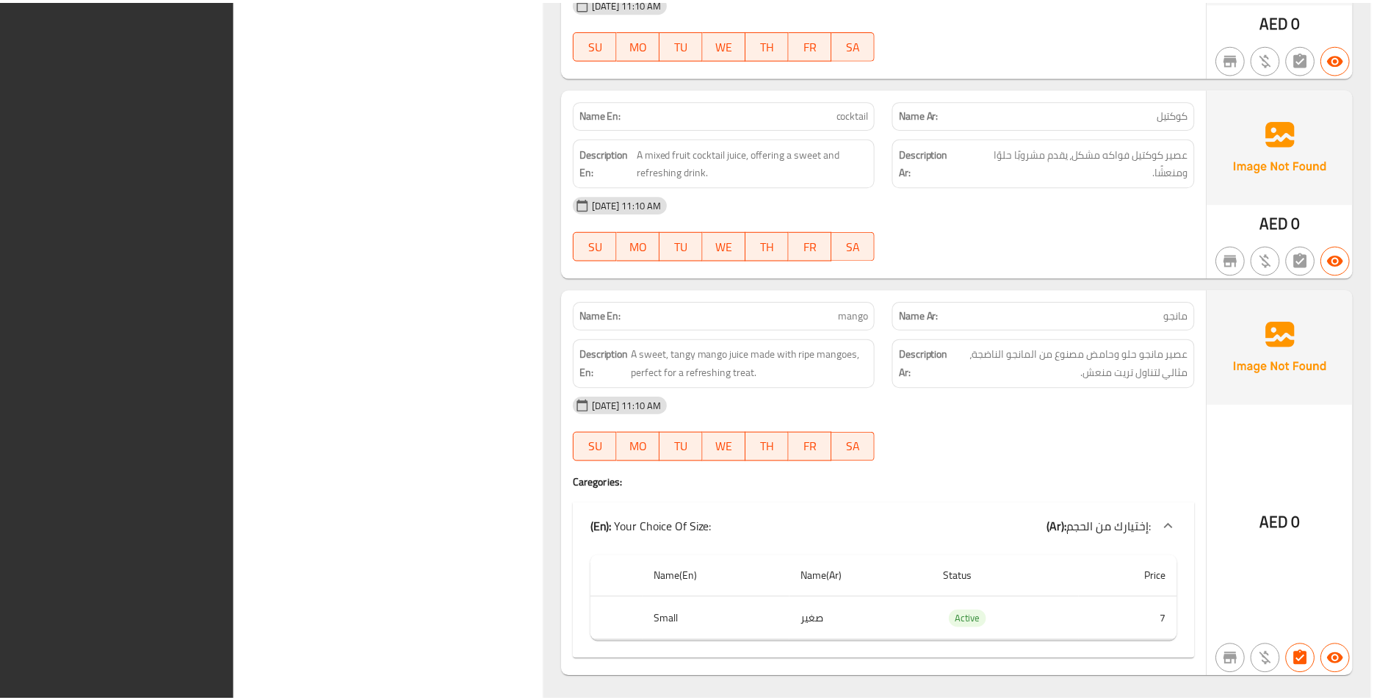
scroll to position [9974, 0]
